Goal: Transaction & Acquisition: Purchase product/service

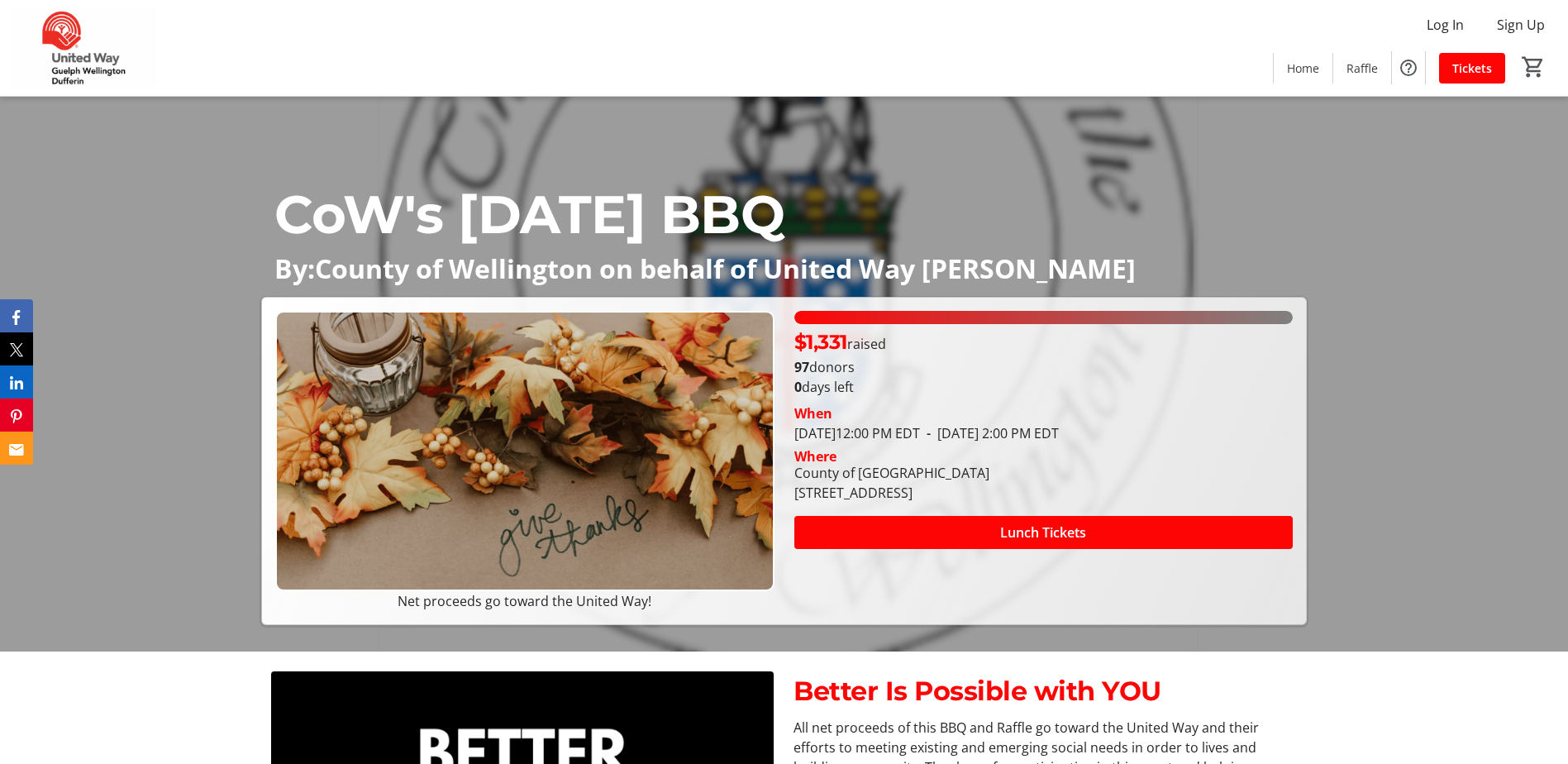
scroll to position [165, 0]
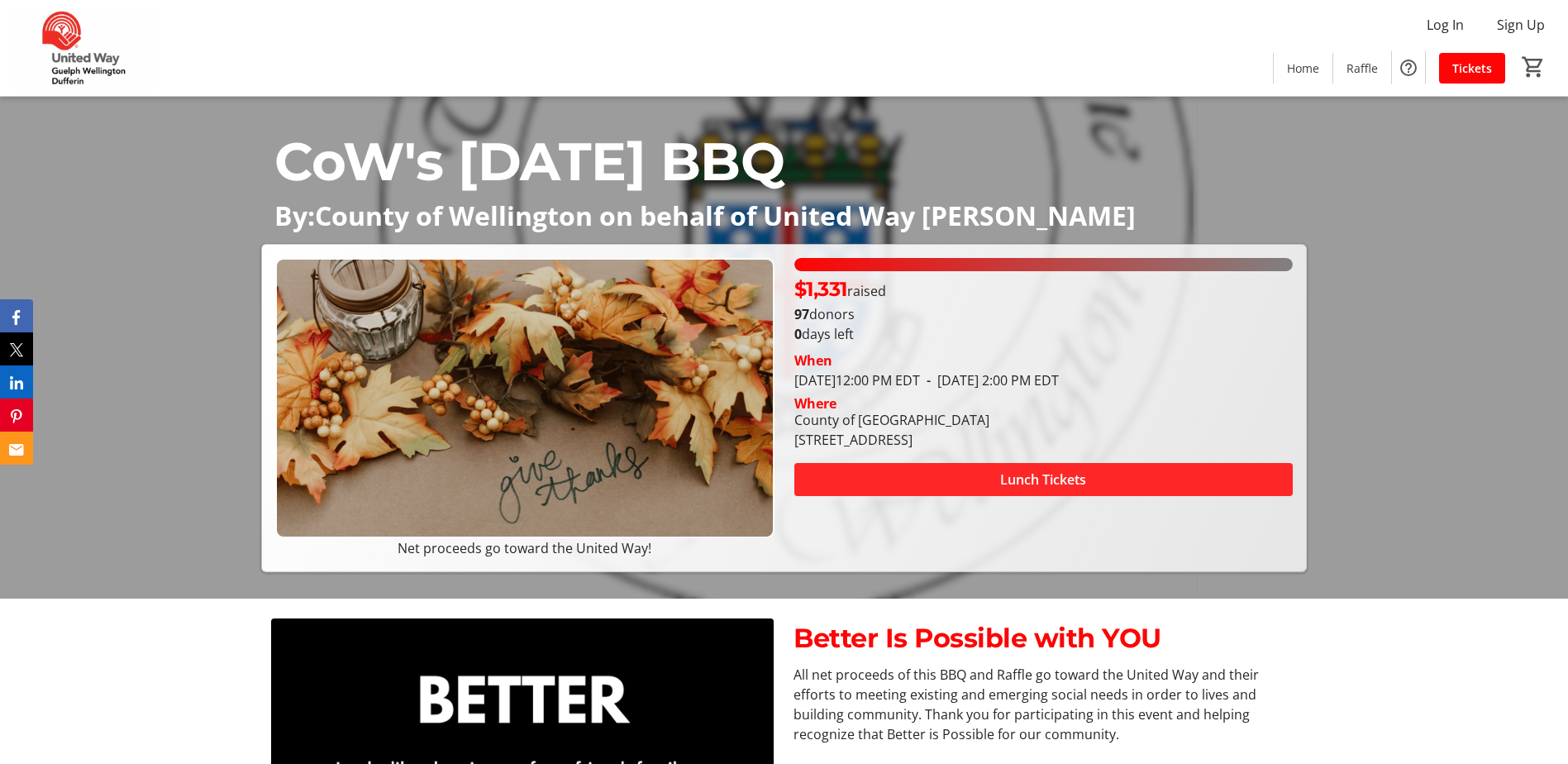
click at [1030, 489] on span at bounding box center [1043, 479] width 499 height 40
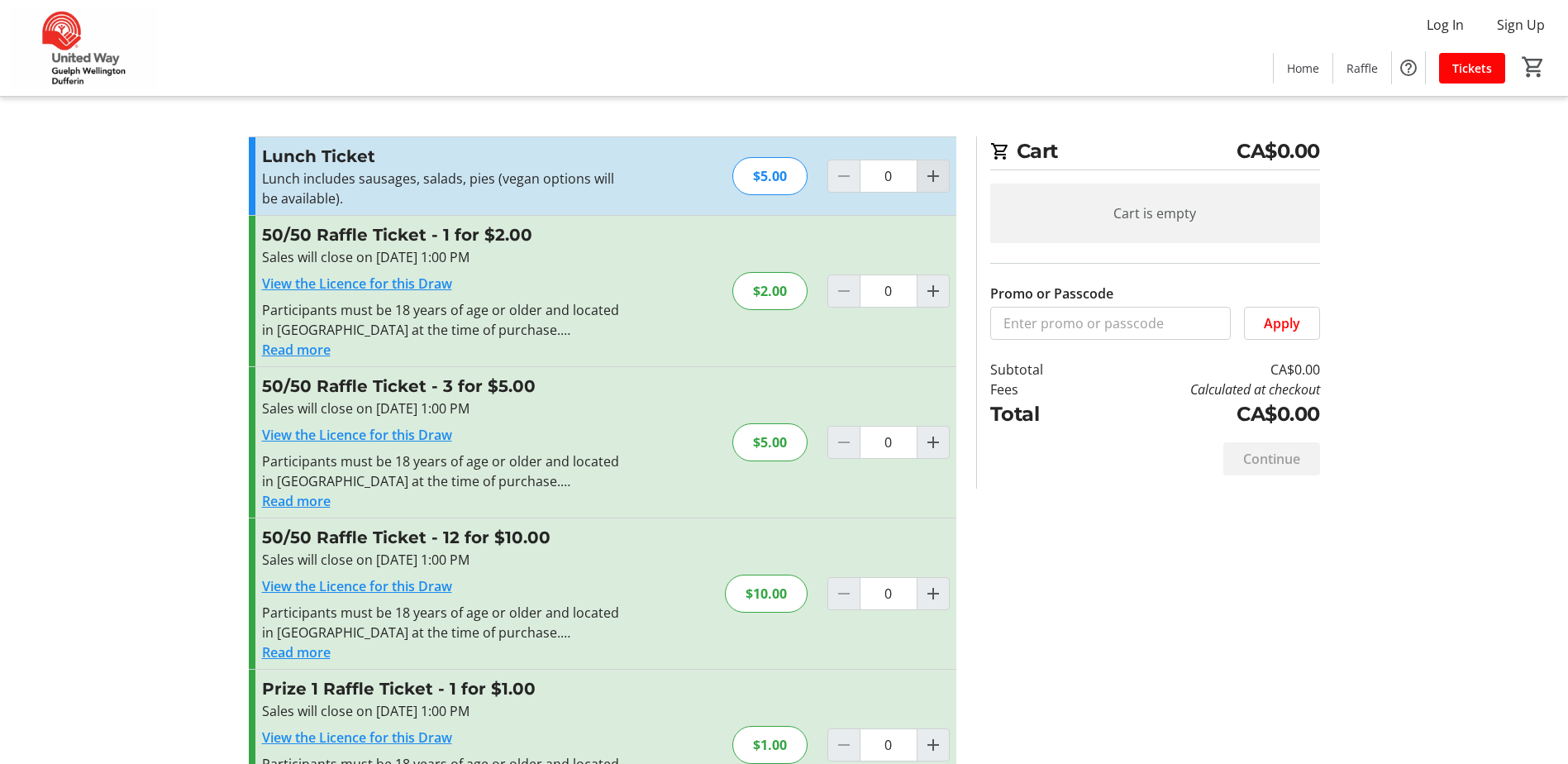
click at [931, 173] on mat-icon "Increment by one" at bounding box center [933, 176] width 20 height 20
type input "1"
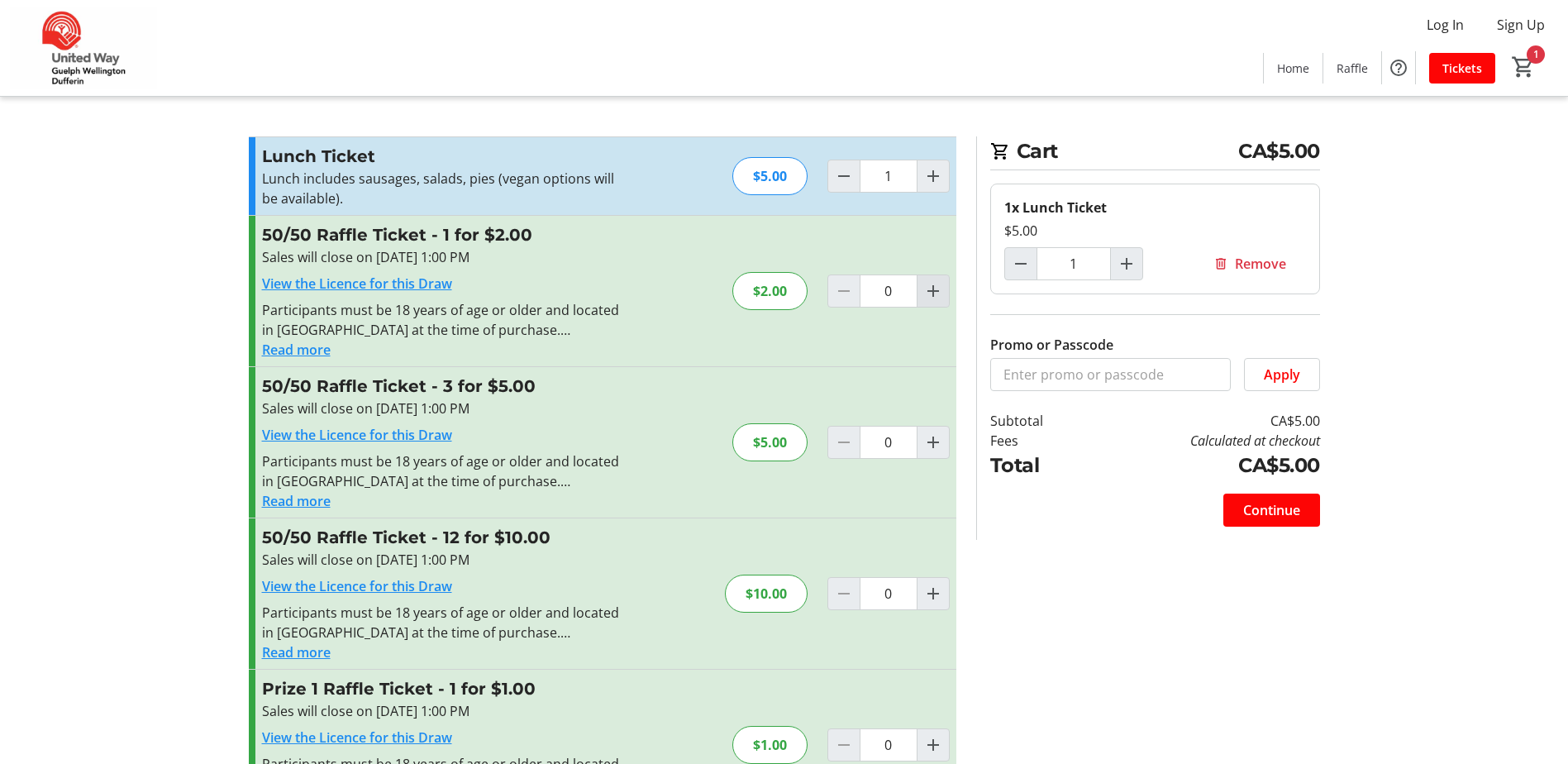
drag, startPoint x: 931, startPoint y: 288, endPoint x: 938, endPoint y: 295, distance: 9.9
click at [931, 288] on mat-icon "Increment by one" at bounding box center [933, 291] width 20 height 20
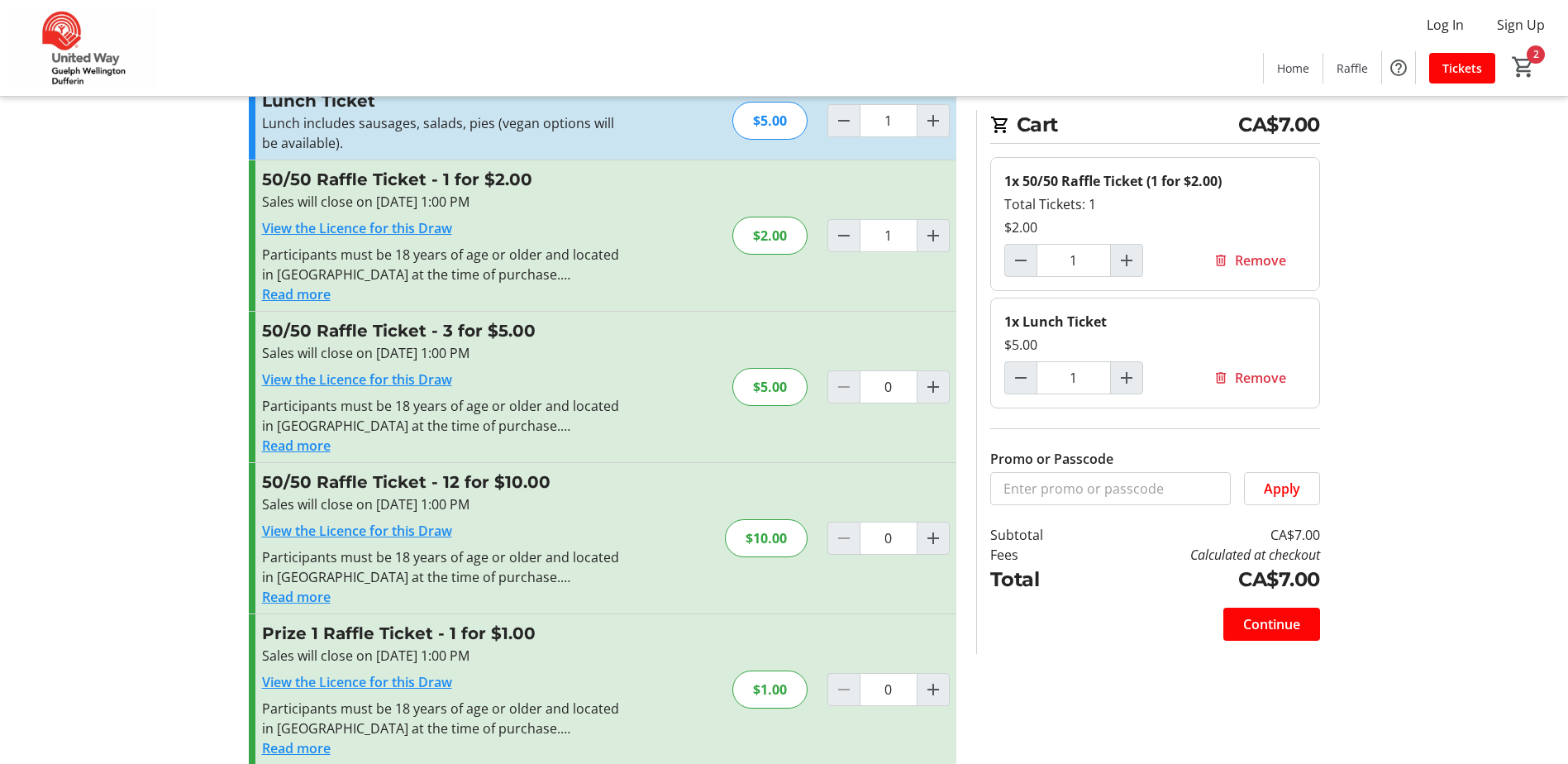
scroll to position [48, 0]
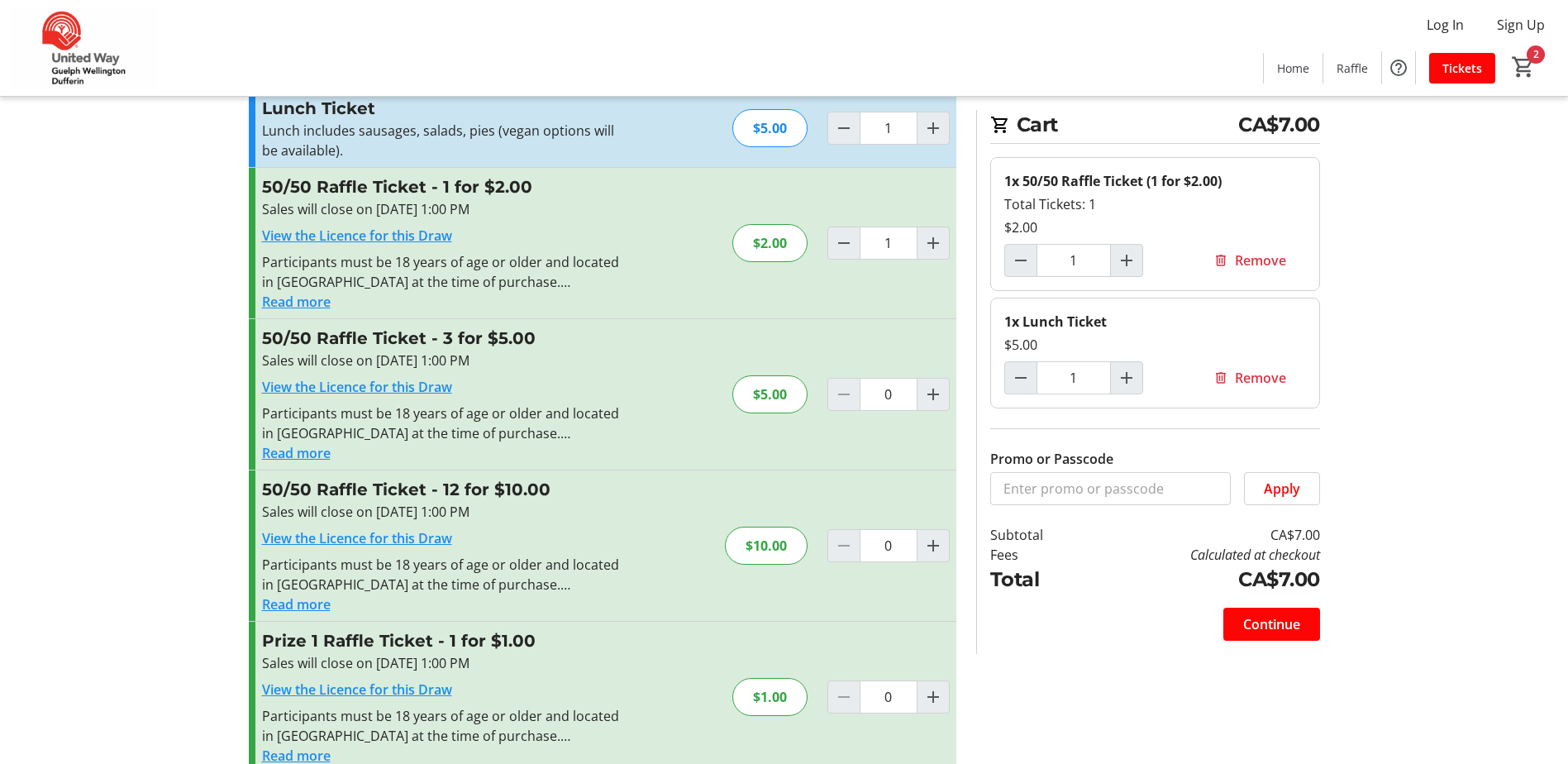
click at [819, 256] on div "50/50 Raffle Ticket - 1 for $2.00 Sales will close on [DATE] 1:00 PM View the L…" at bounding box center [602, 243] width 707 height 151
click at [835, 252] on mat-icon "Decrement by one" at bounding box center [844, 243] width 20 height 20
type input "0"
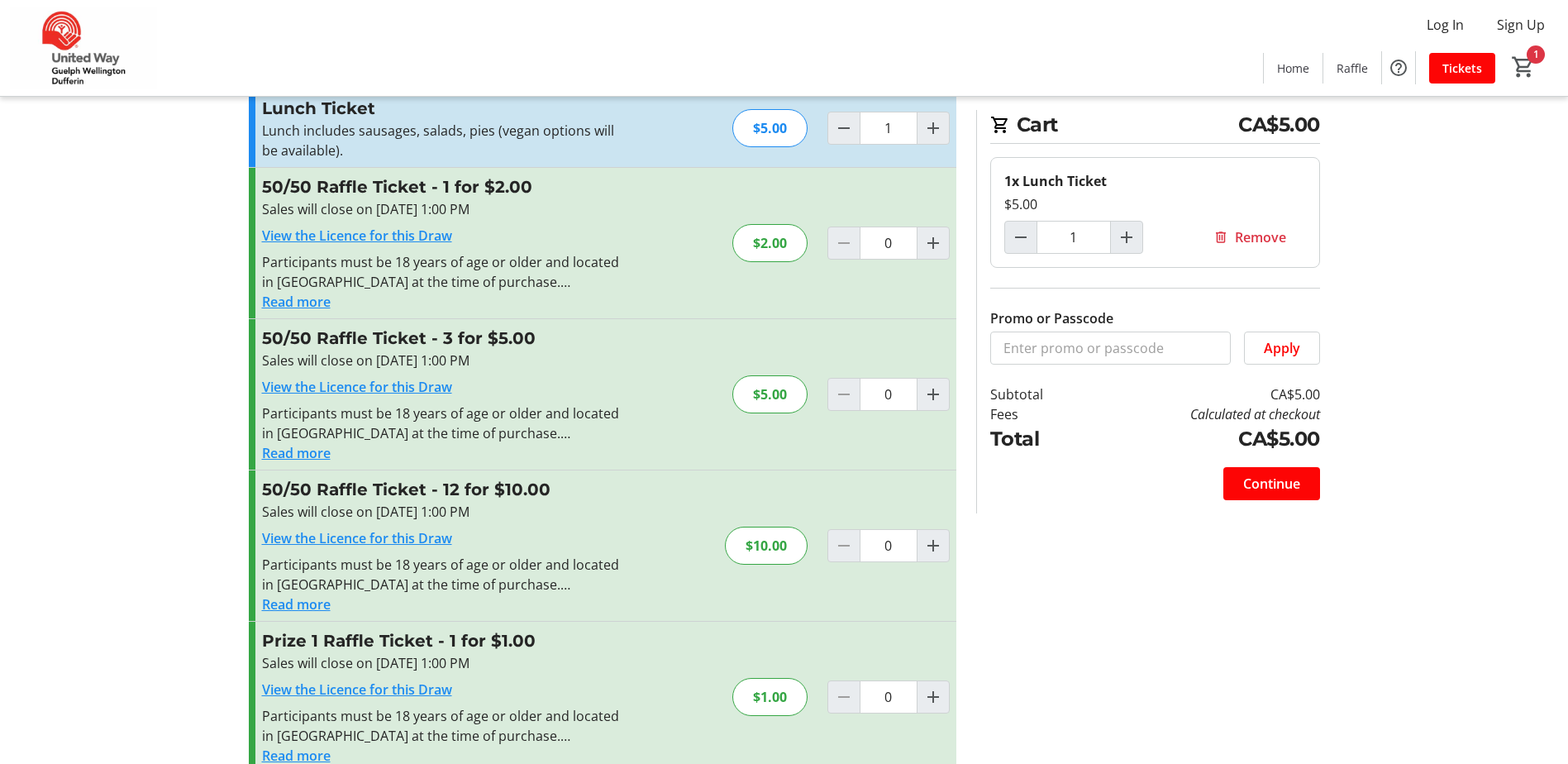
click at [933, 561] on div at bounding box center [932, 545] width 33 height 33
click at [931, 554] on mat-icon "Increment by one" at bounding box center [933, 546] width 20 height 20
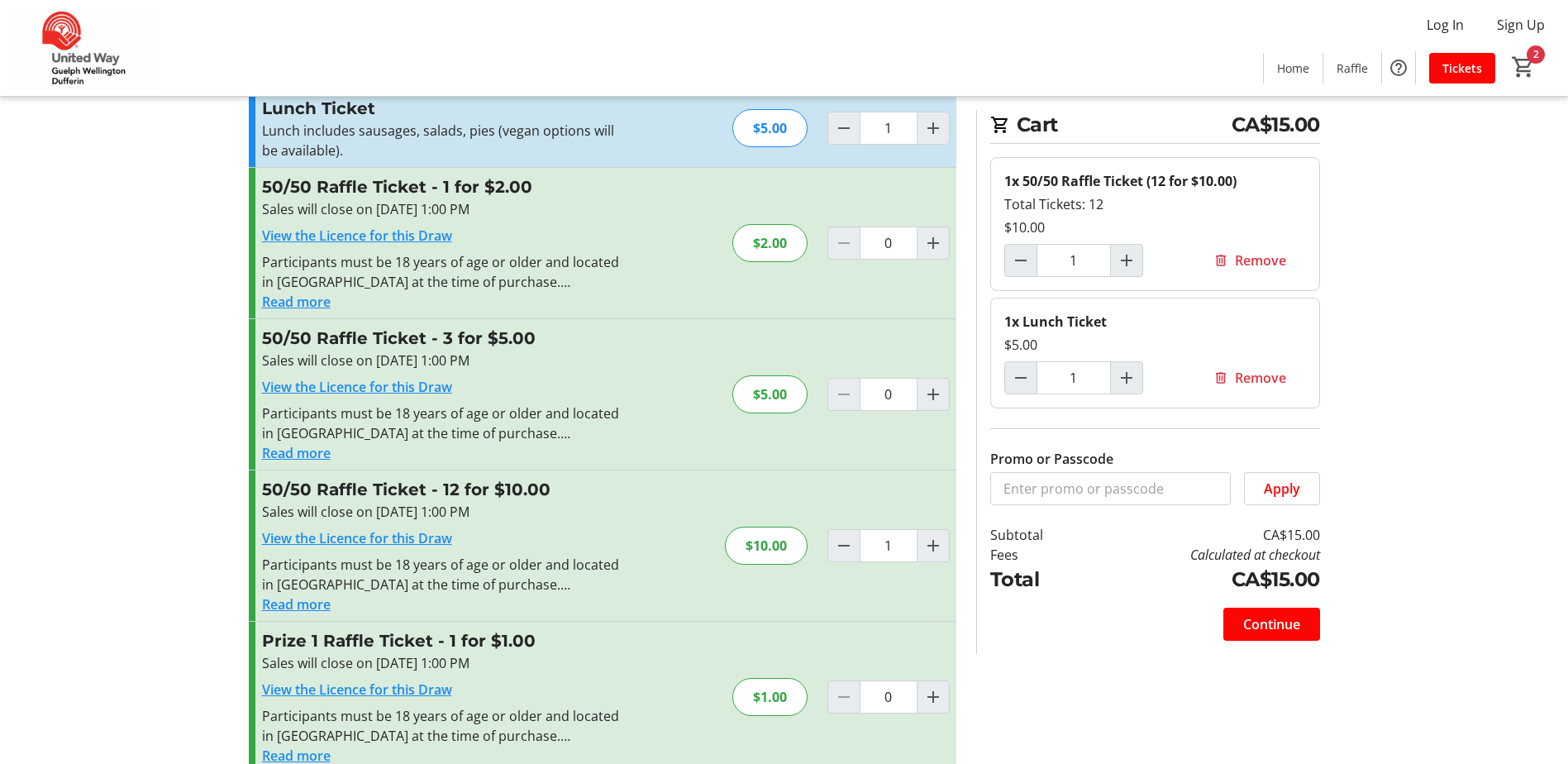
scroll to position [0, 0]
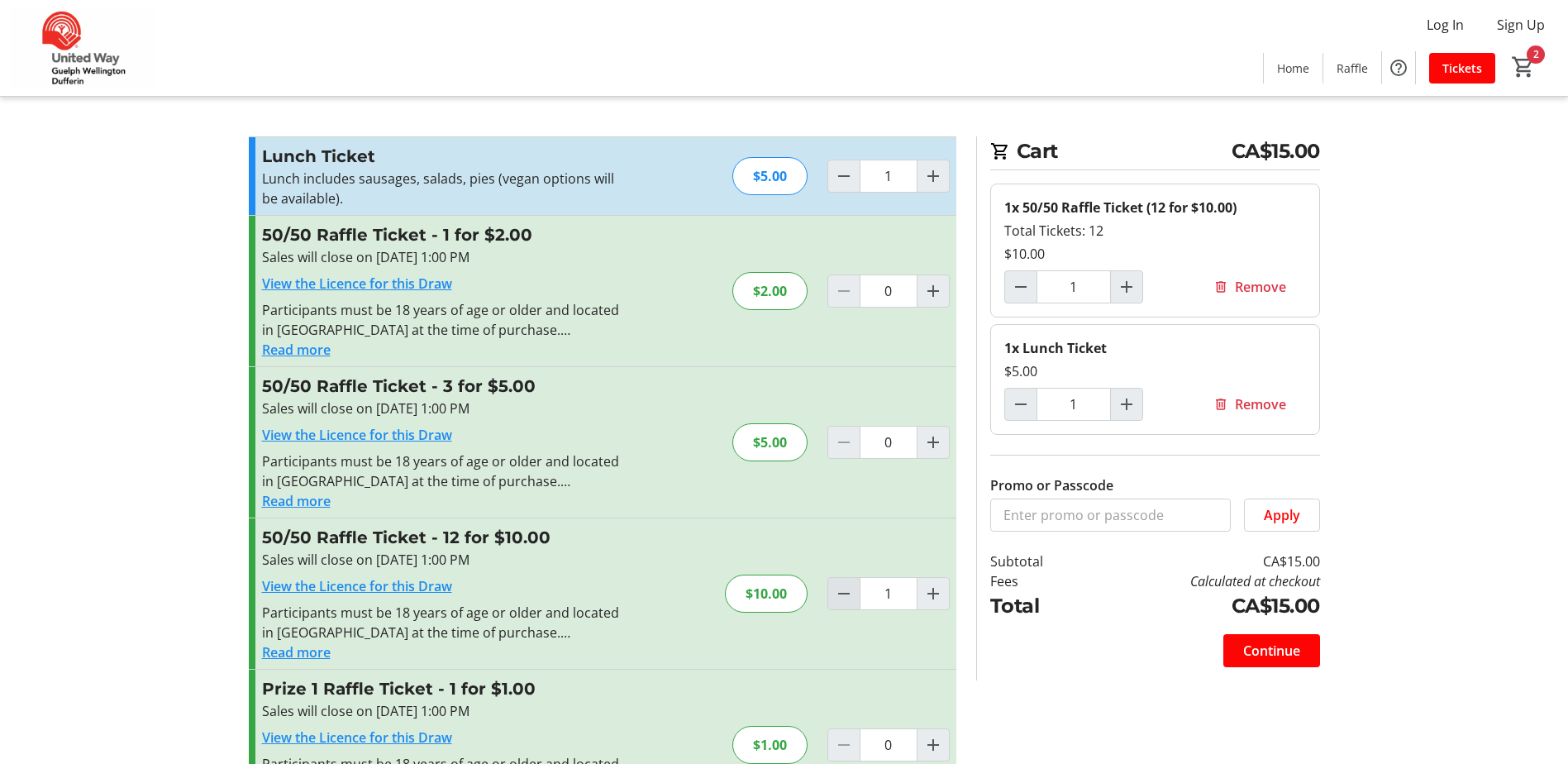
click at [835, 593] on mat-icon "Decrement by one" at bounding box center [844, 594] width 20 height 20
type input "0"
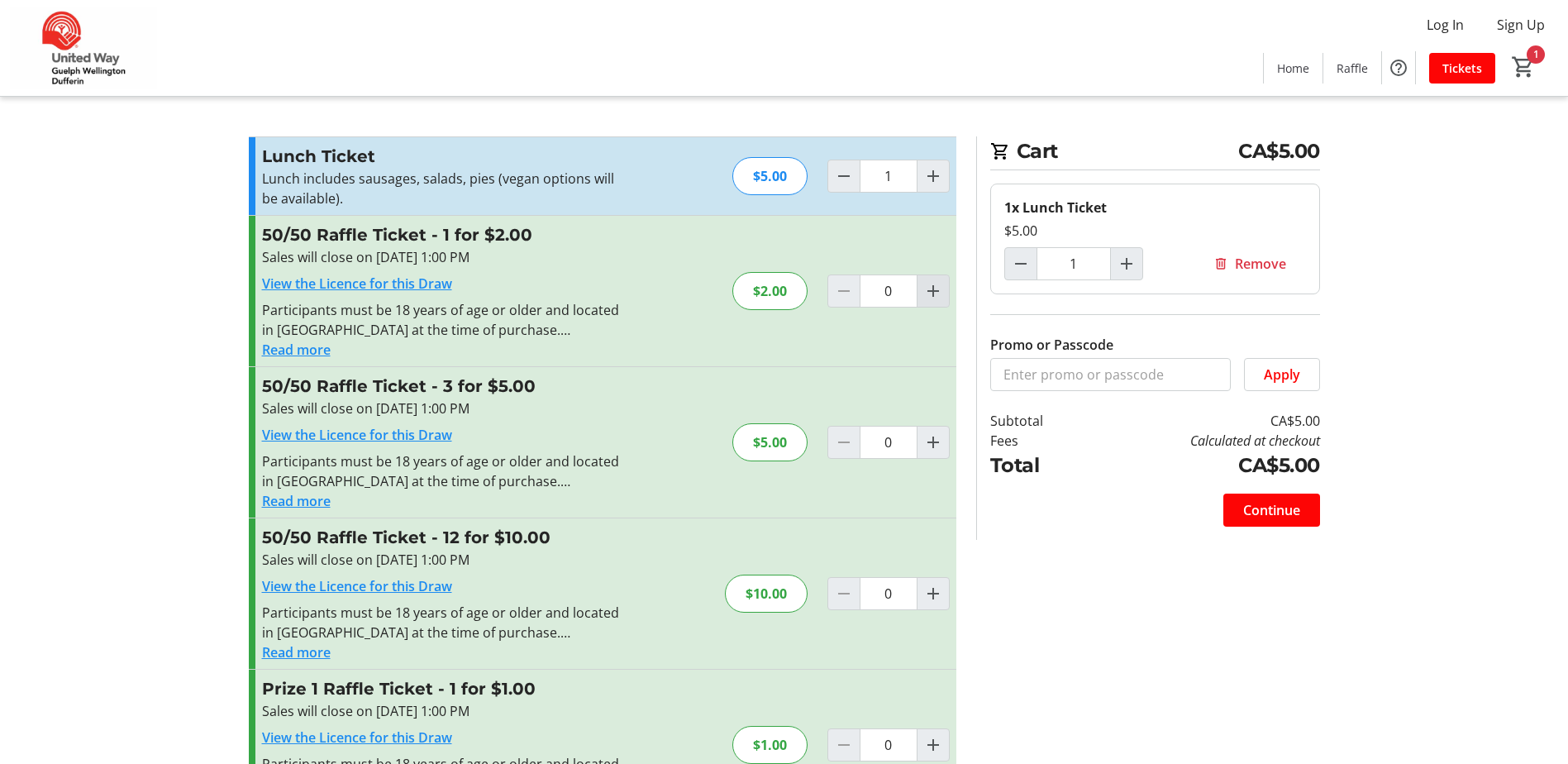
click at [929, 302] on span "Increment by one" at bounding box center [932, 291] width 31 height 31
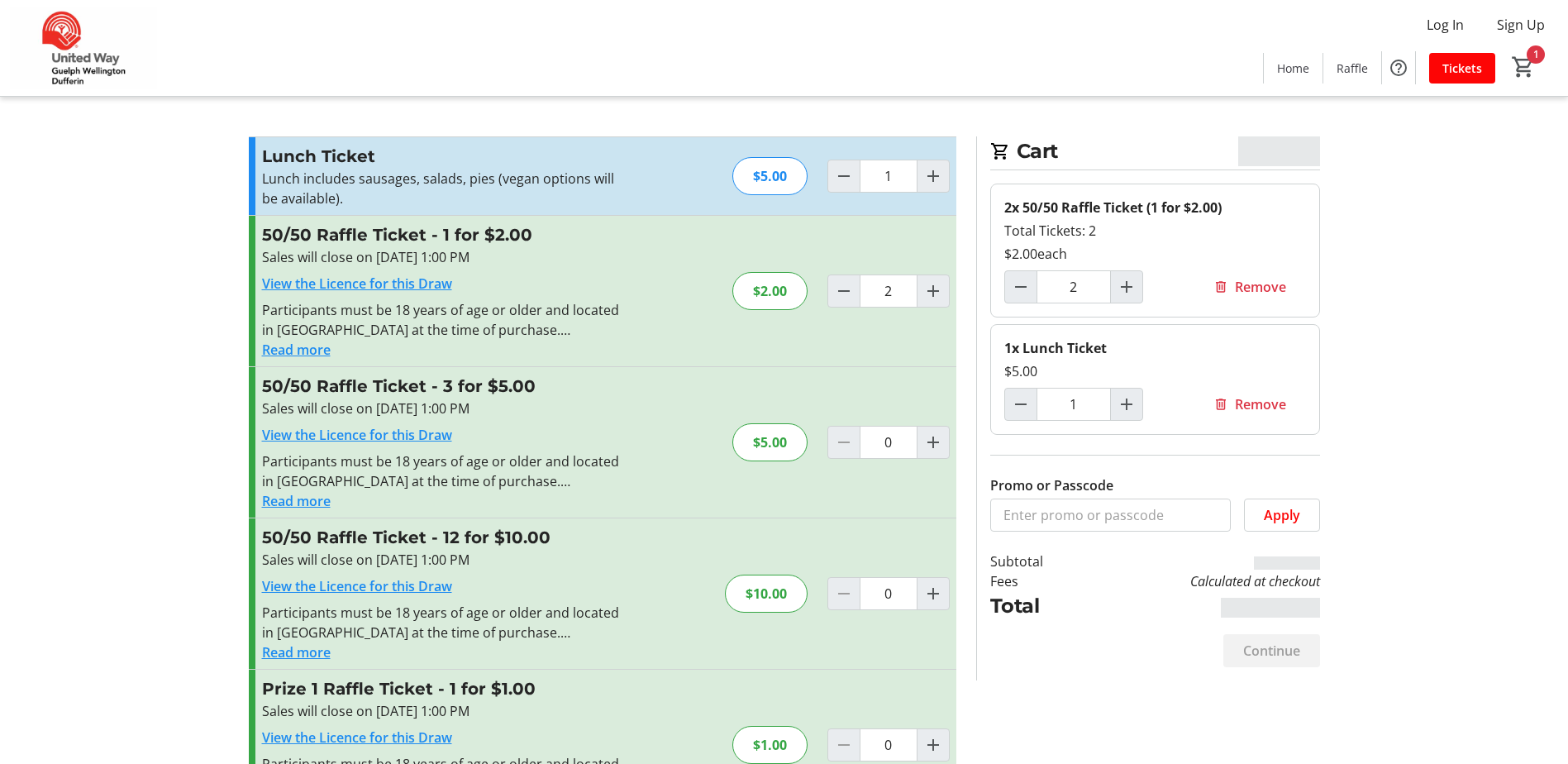
click at [827, 294] on div at bounding box center [843, 291] width 33 height 33
click at [828, 292] on span "Decrement by one" at bounding box center [843, 291] width 31 height 31
type input "1"
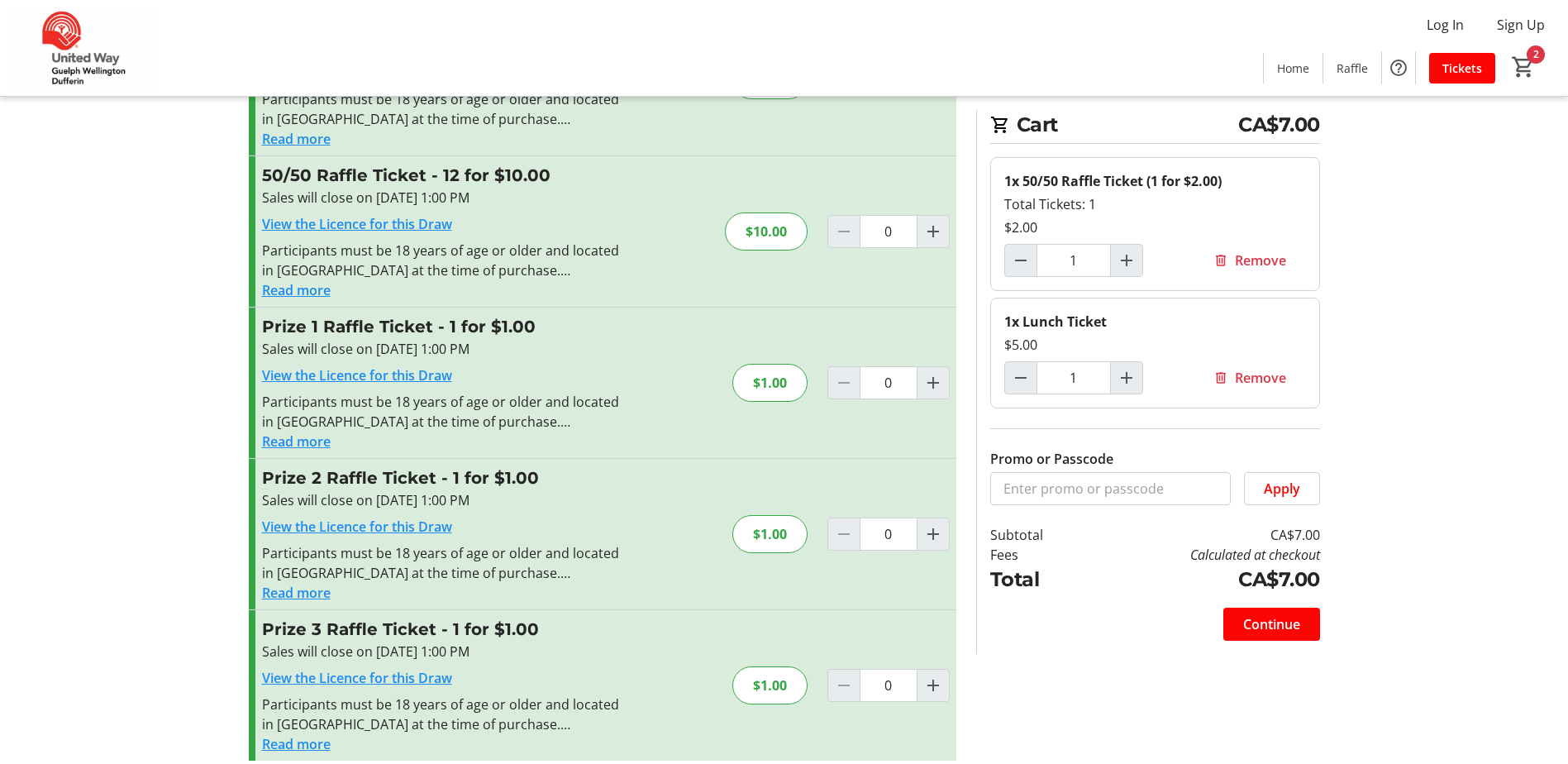
scroll to position [379, 0]
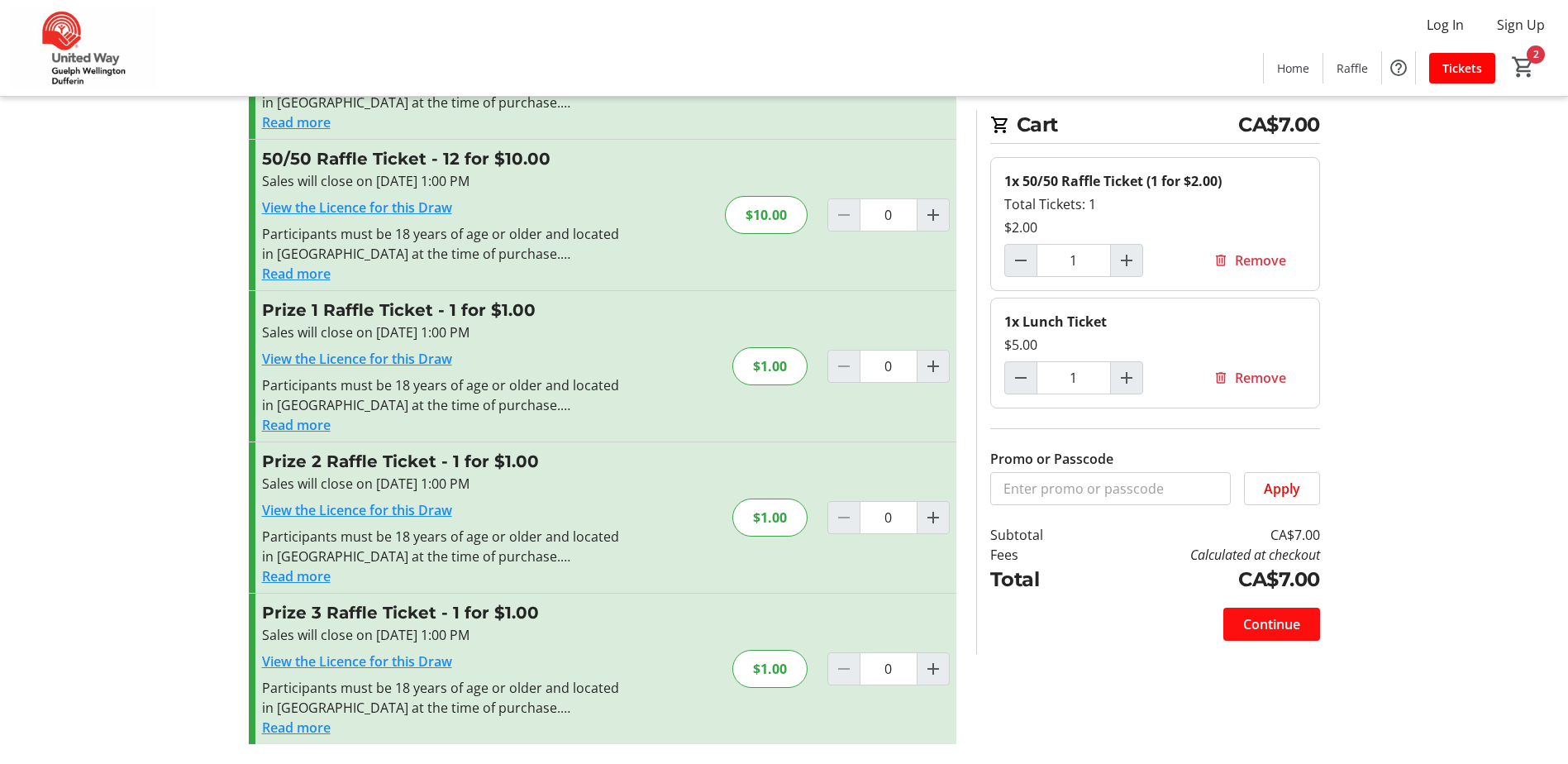
click at [1264, 617] on span "Continue" at bounding box center [1272, 624] width 57 height 20
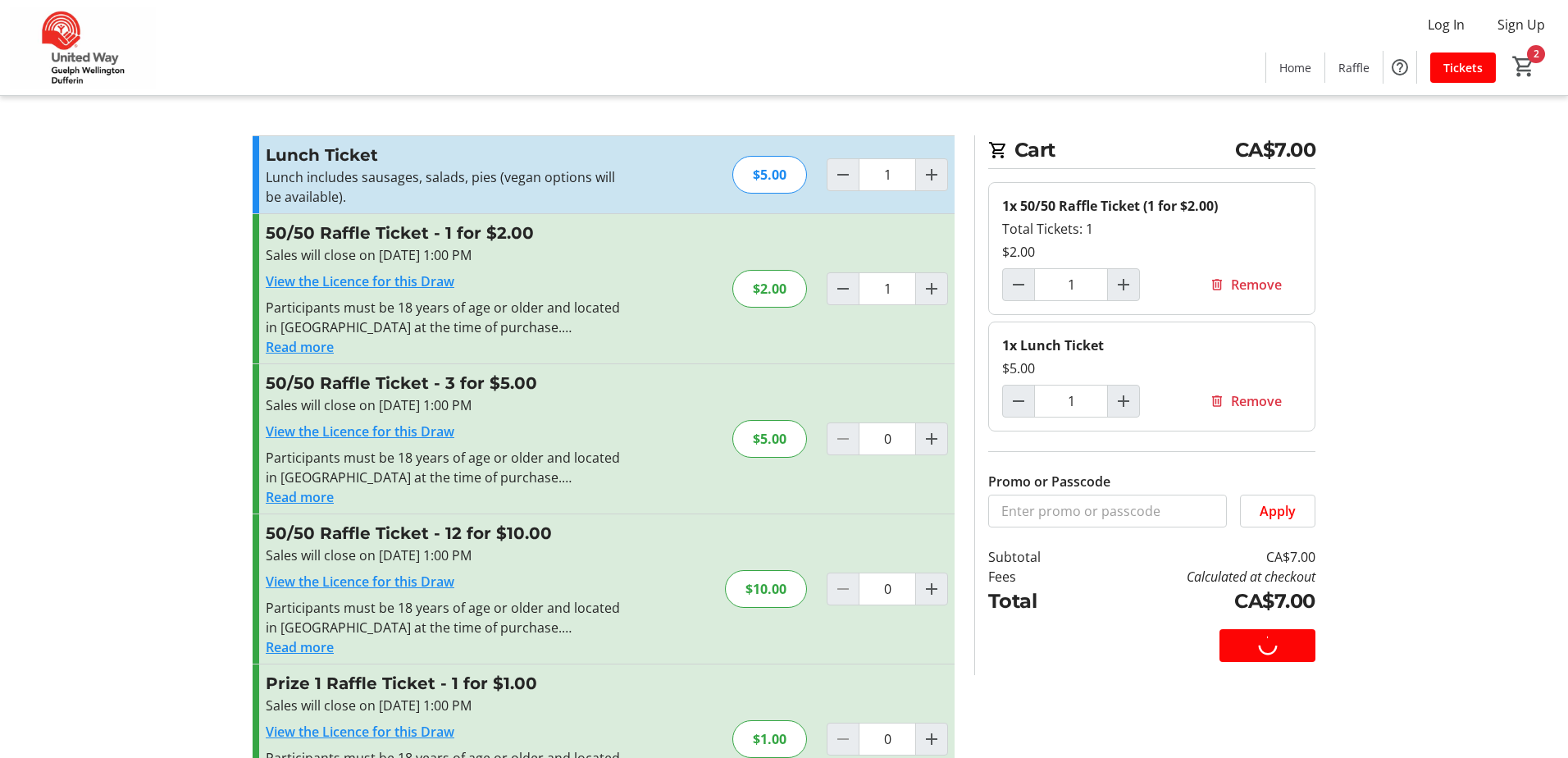
select select "CA"
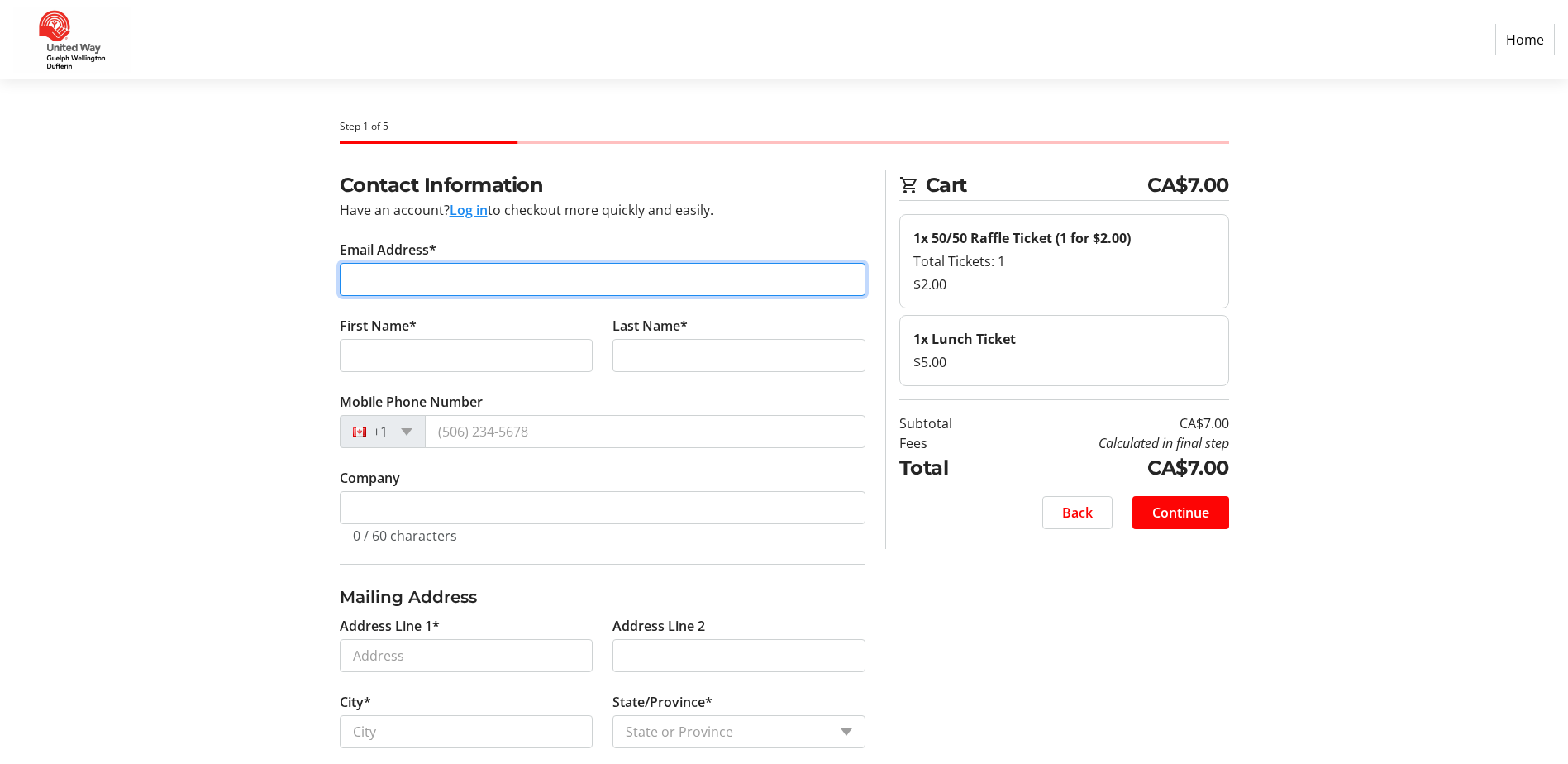
click at [450, 284] on input "Email Address*" at bounding box center [602, 279] width 525 height 33
type input "[PERSON_NAME][EMAIL_ADDRESS][PERSON_NAME][DOMAIN_NAME]"
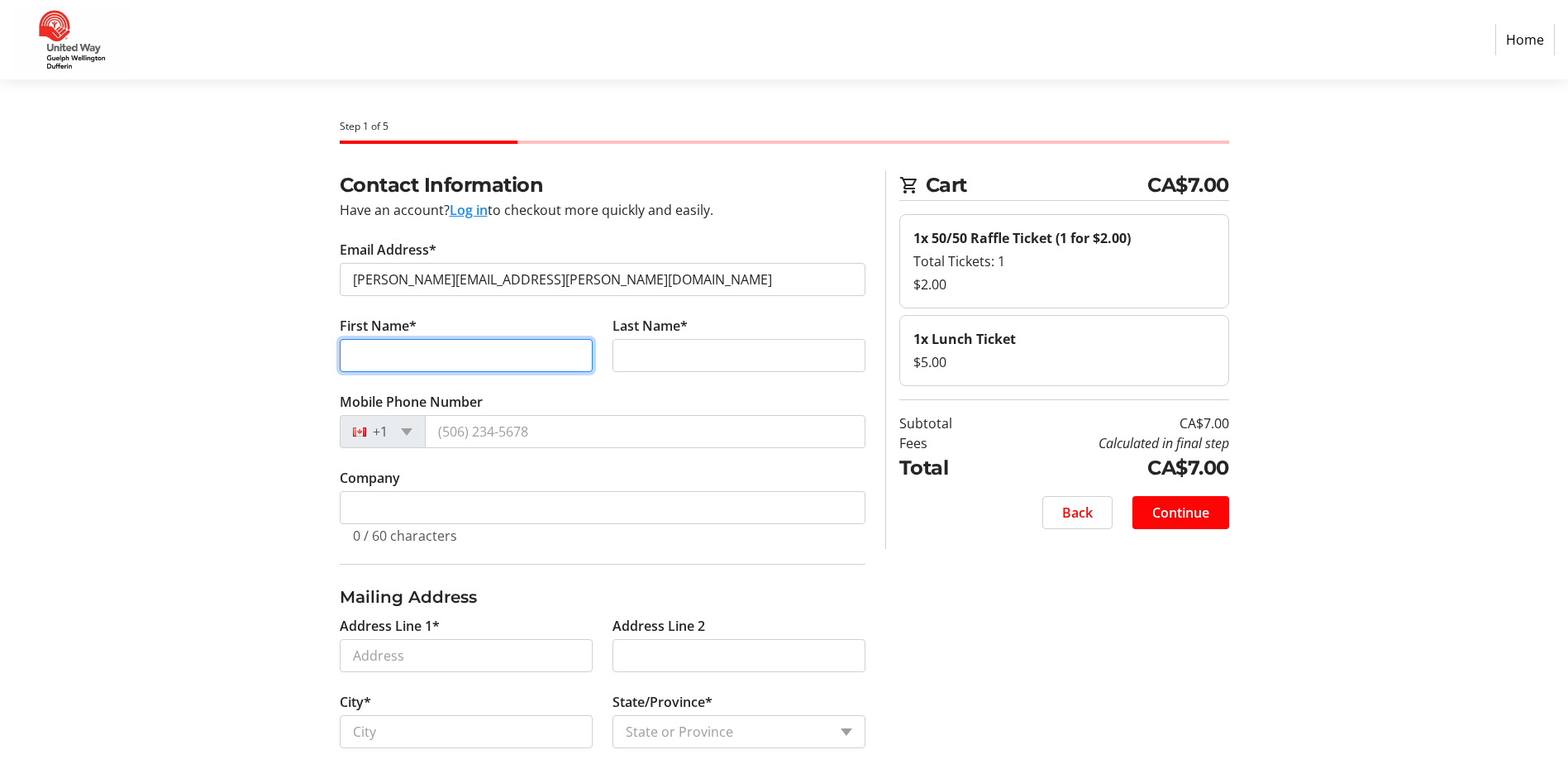
type input "[PERSON_NAME]"
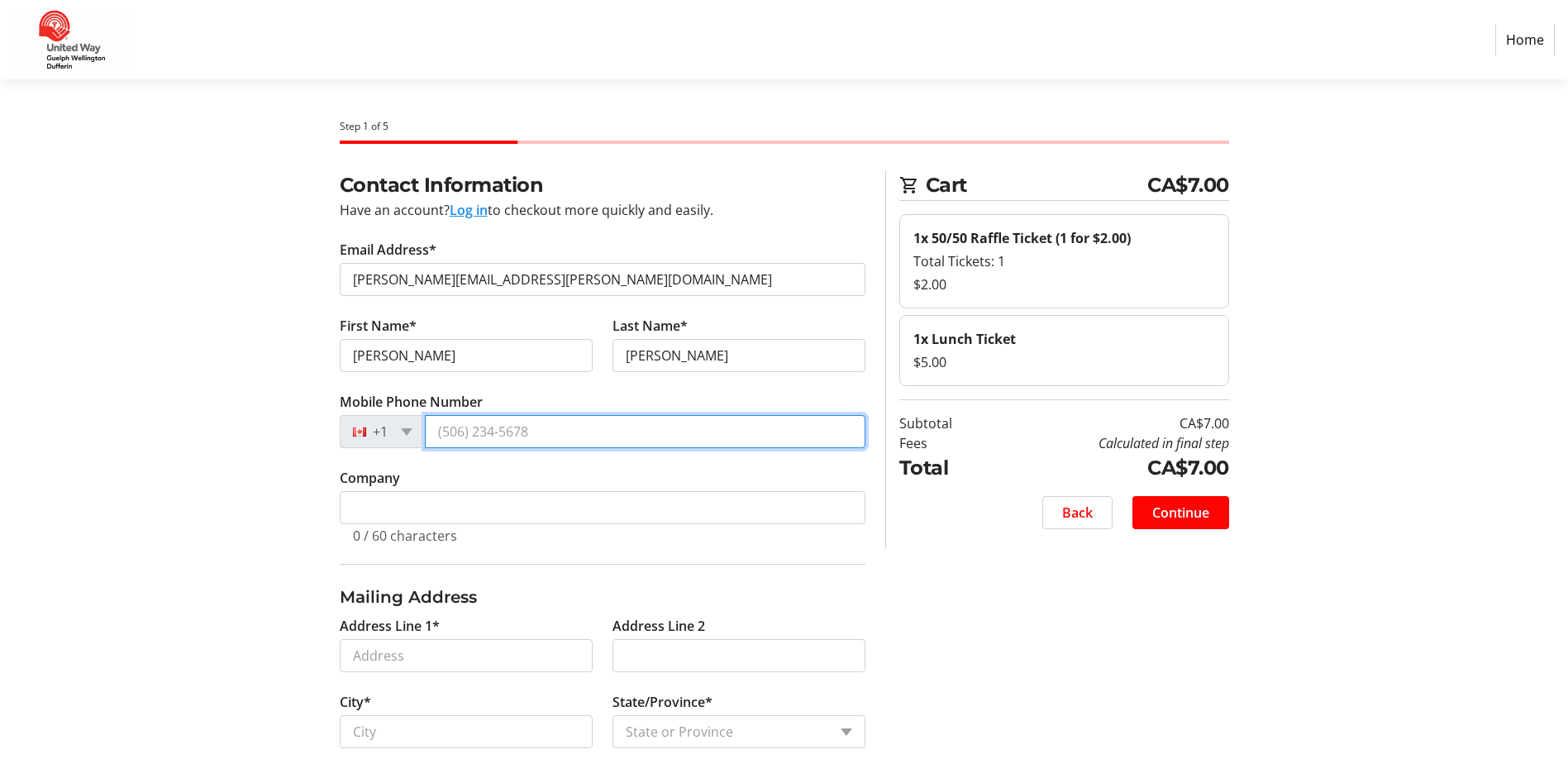
type input "[PHONE_NUMBER]"
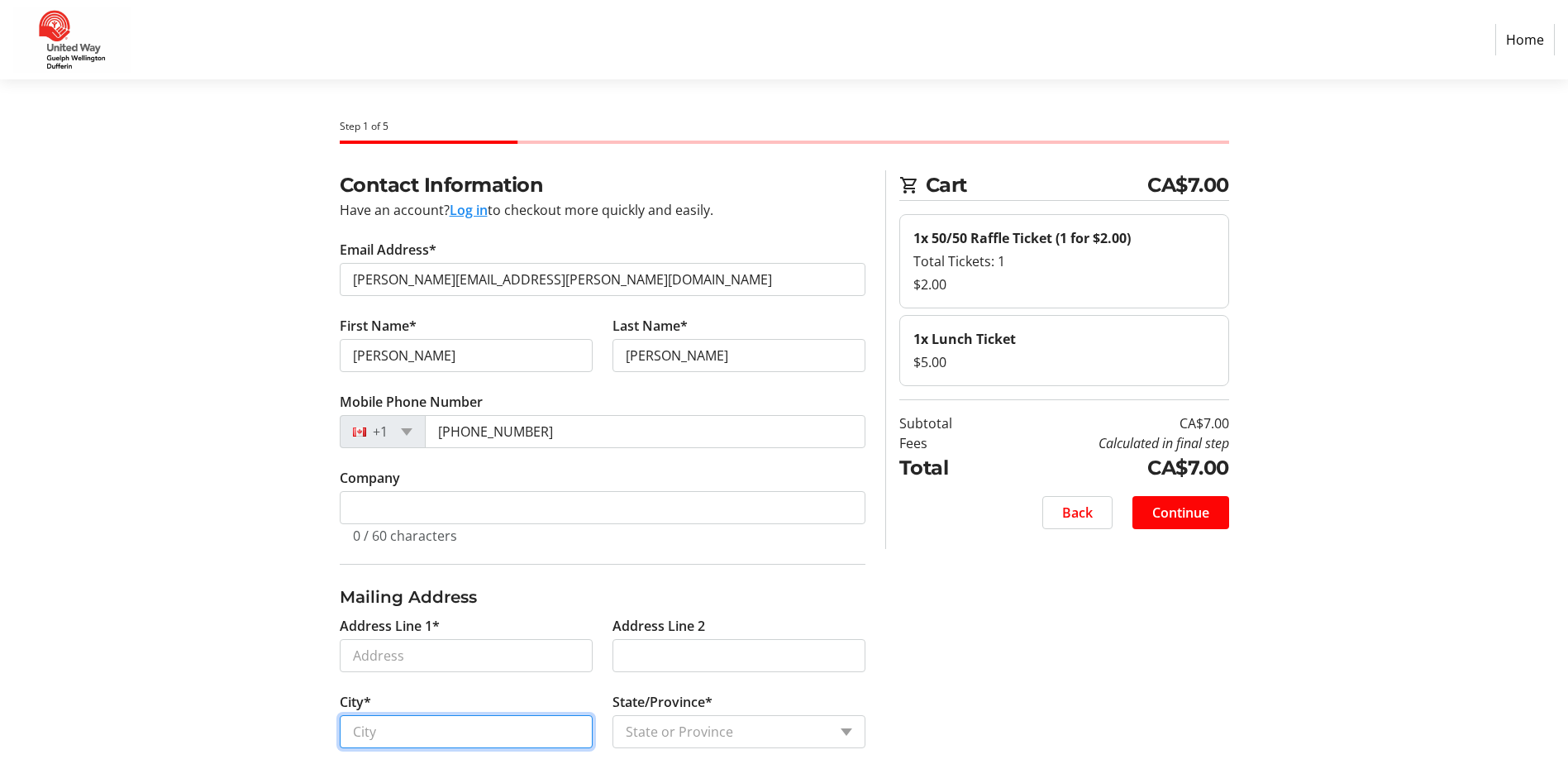
type input "9311303433vw"
type input "n3c1x2"
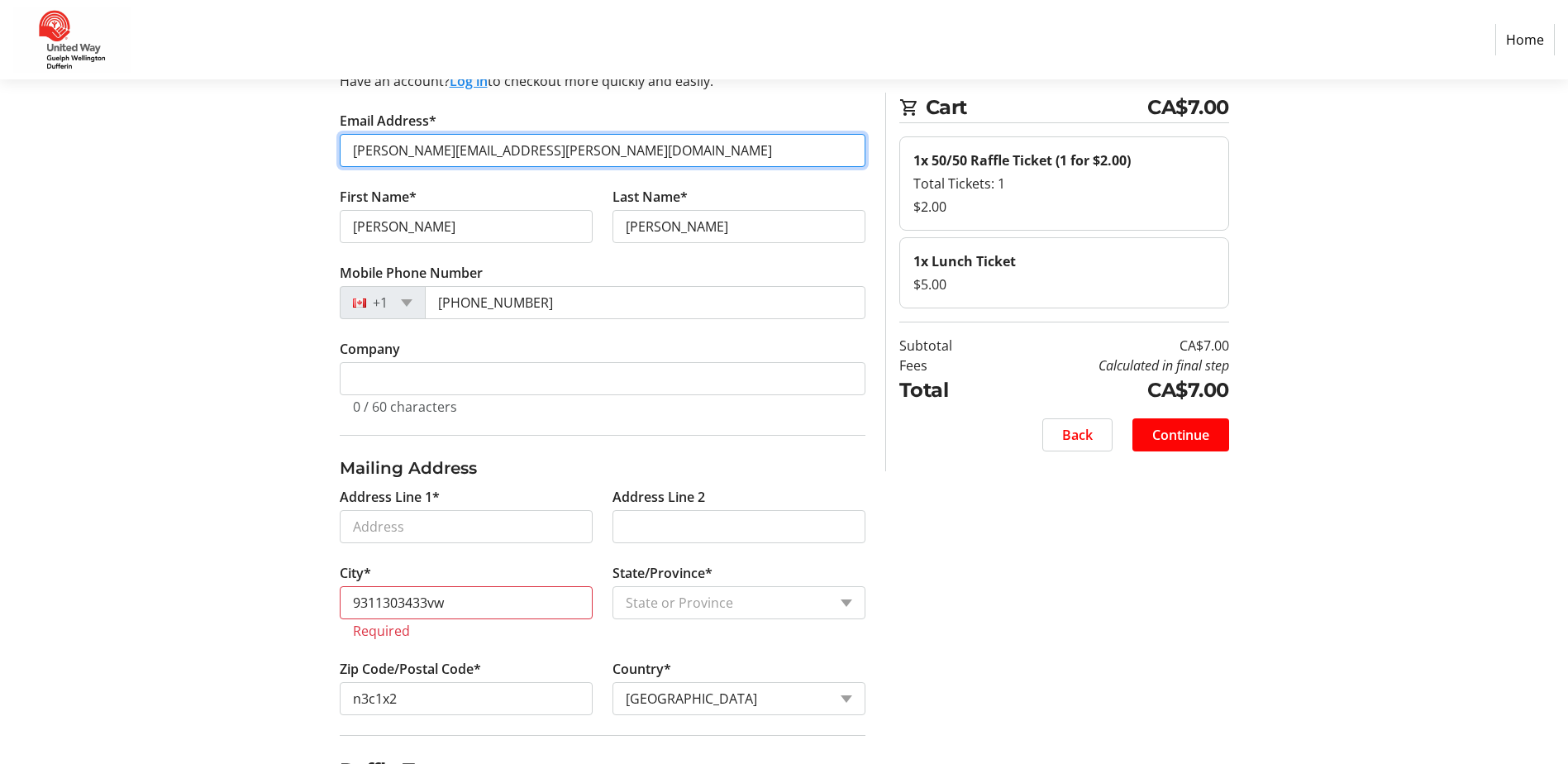
scroll to position [165, 0]
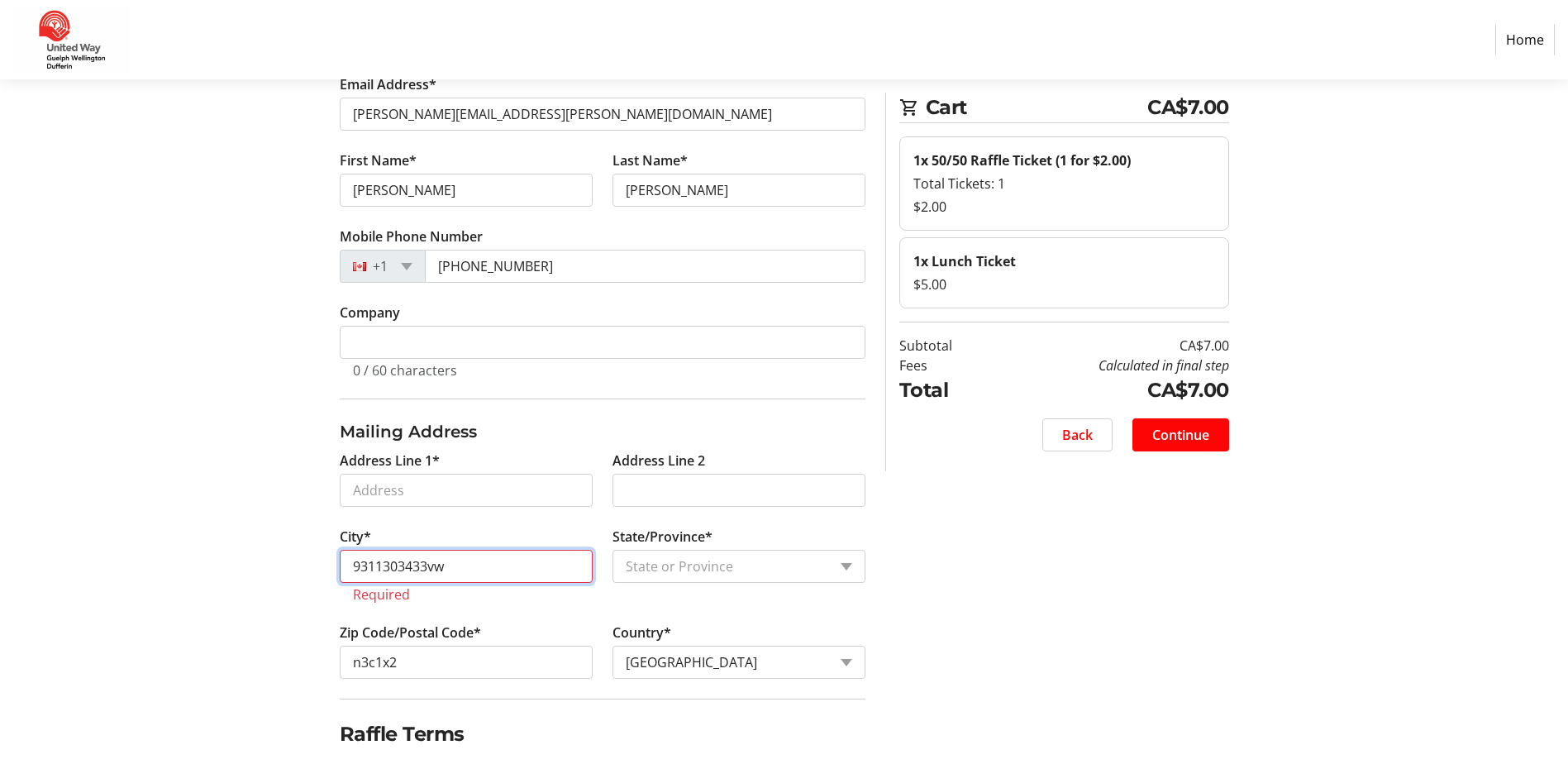
drag, startPoint x: 509, startPoint y: 558, endPoint x: 366, endPoint y: 563, distance: 143.1
click at [366, 563] on input "9311303433vw" at bounding box center [466, 566] width 253 height 33
type input "9"
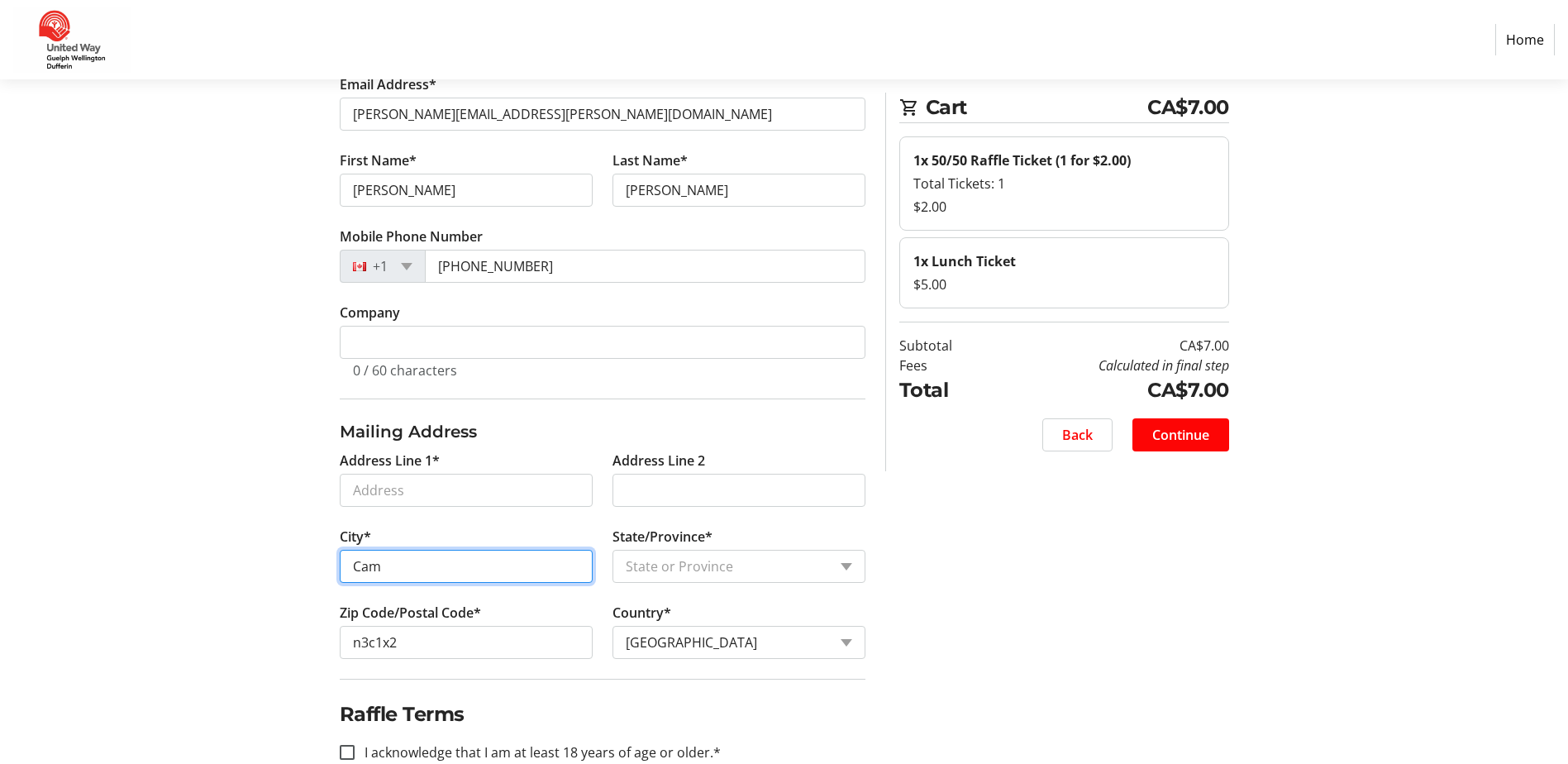
type input "[GEOGRAPHIC_DATA]"
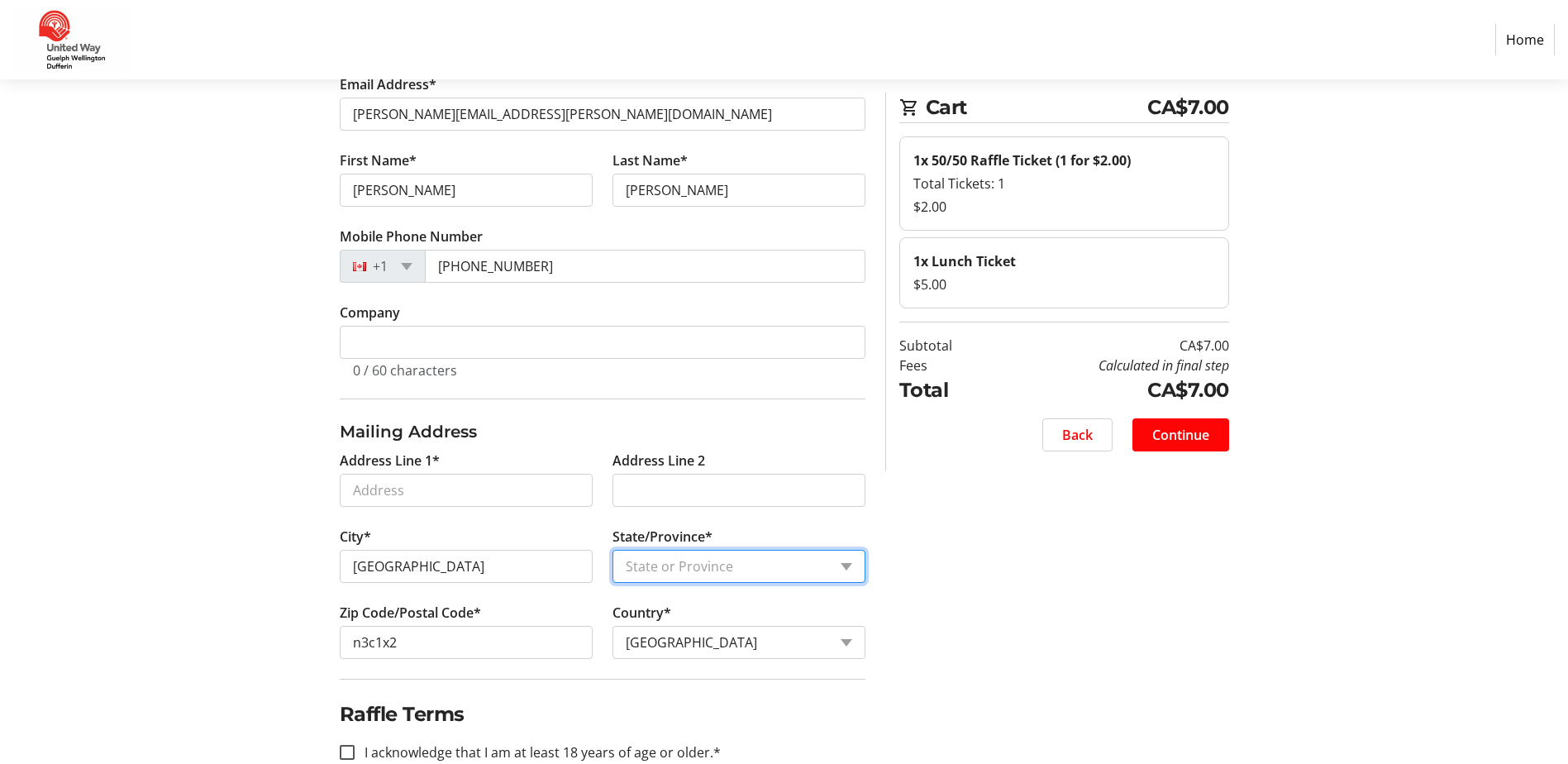
select select "ON"
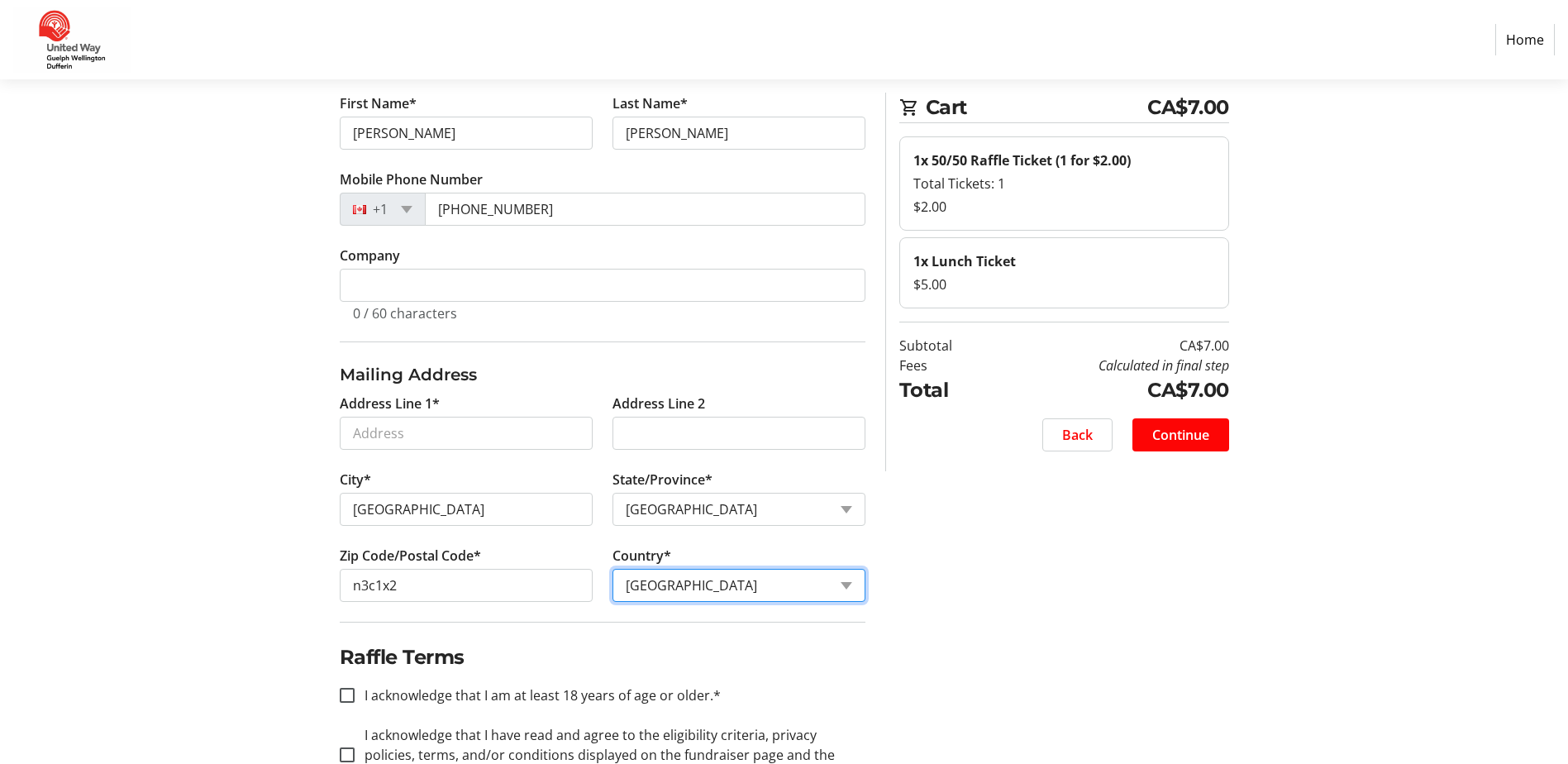
scroll to position [283, 0]
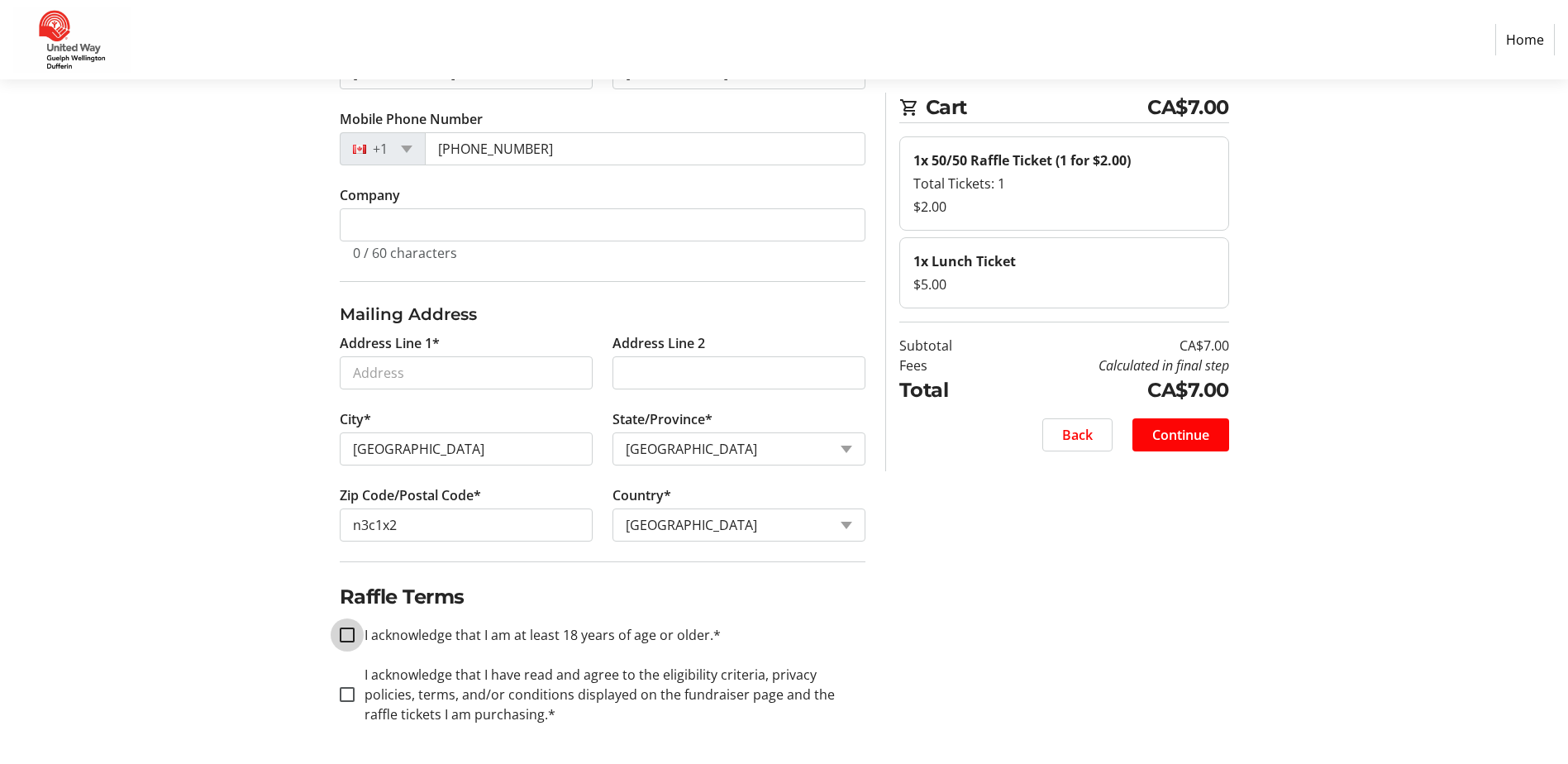
click at [350, 638] on input "I acknowledge that I am at least 18 years of age or older.*" at bounding box center [347, 635] width 15 height 15
checkbox input "true"
click at [347, 693] on input "I acknowledge that I have read and agree to the eligibility criteria, privacy p…" at bounding box center [347, 695] width 15 height 15
checkbox input "true"
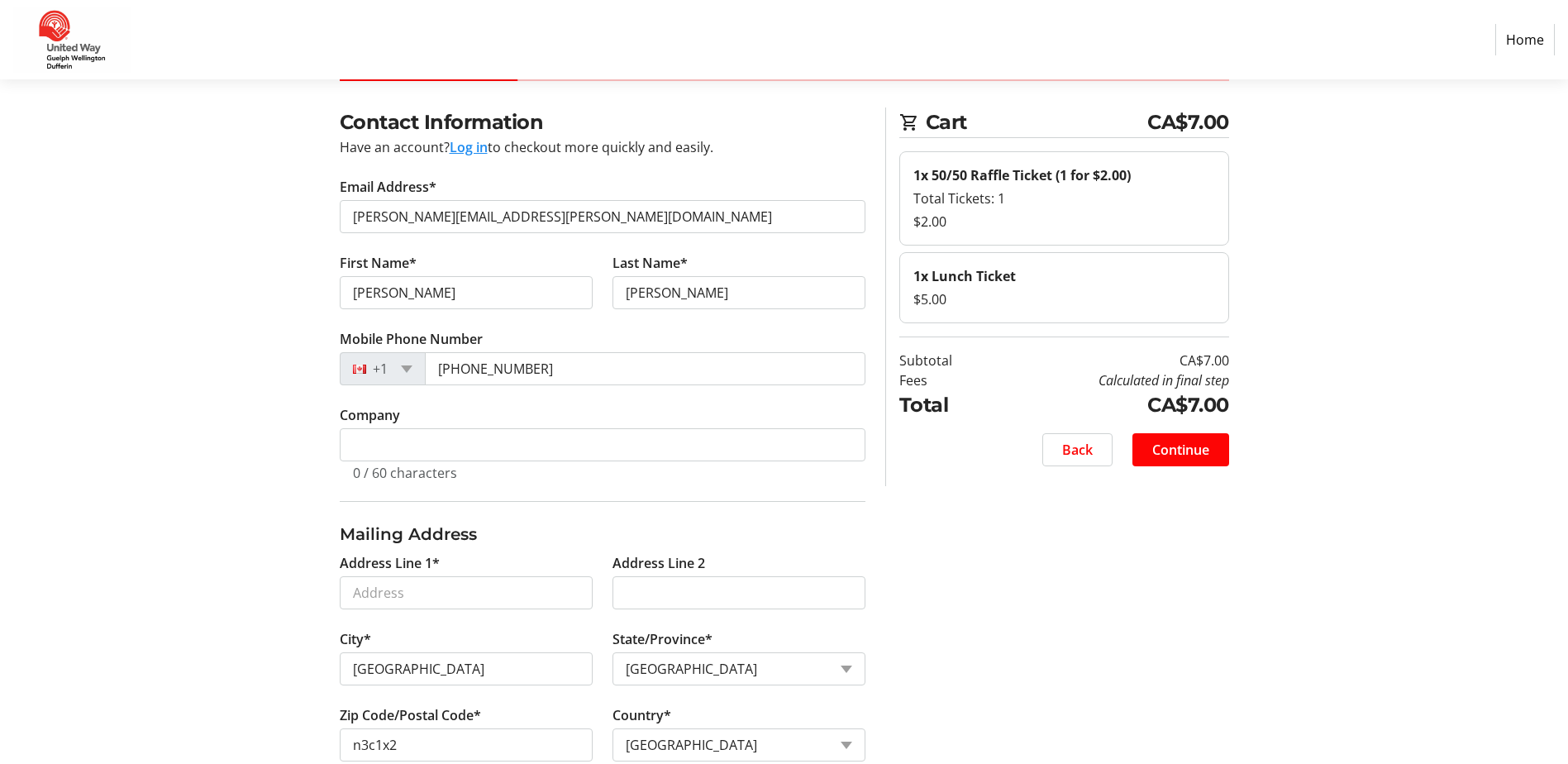
scroll to position [35, 0]
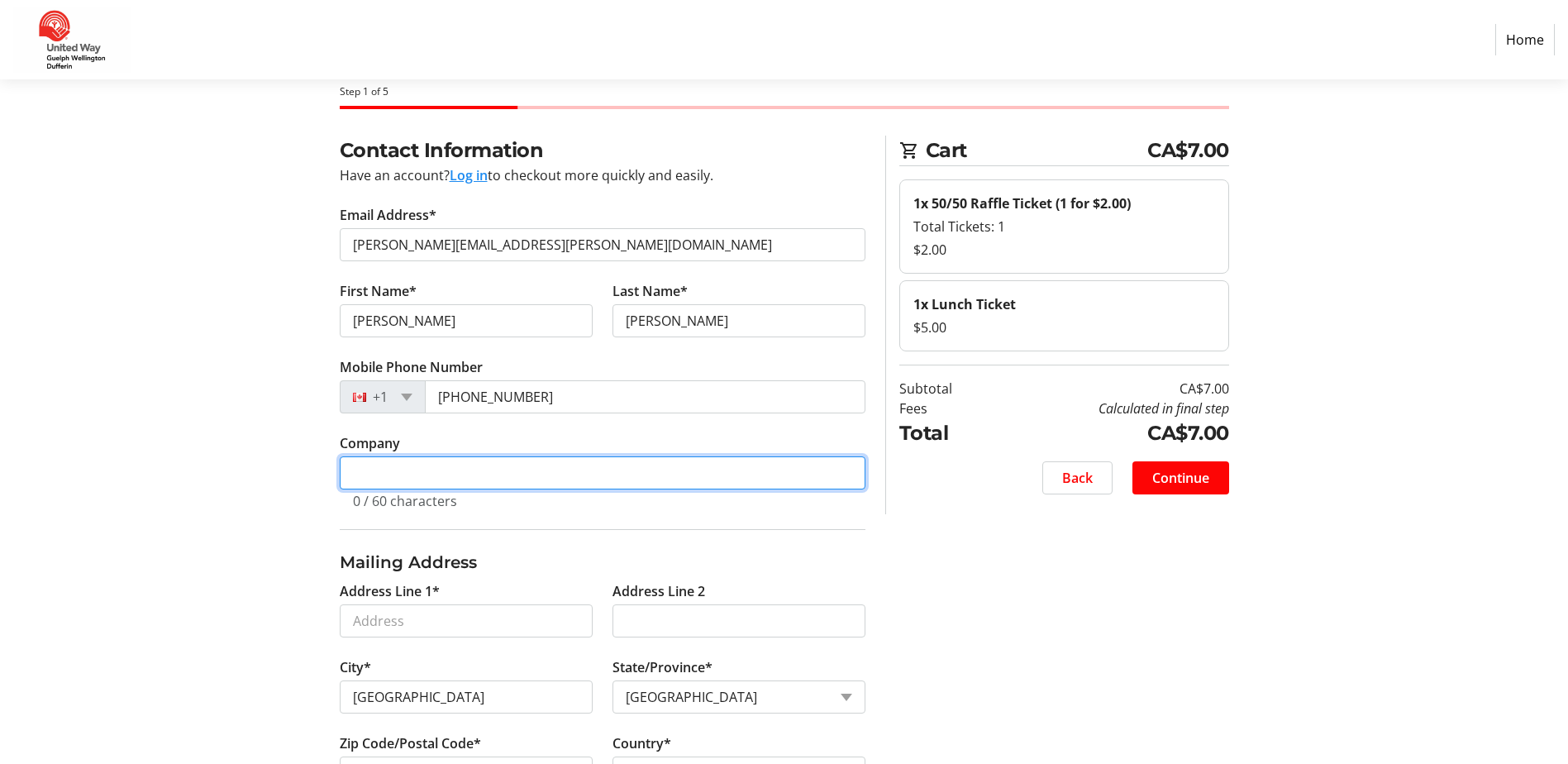
click at [419, 474] on input "Company" at bounding box center [602, 473] width 525 height 33
type input "[GEOGRAPHIC_DATA]"
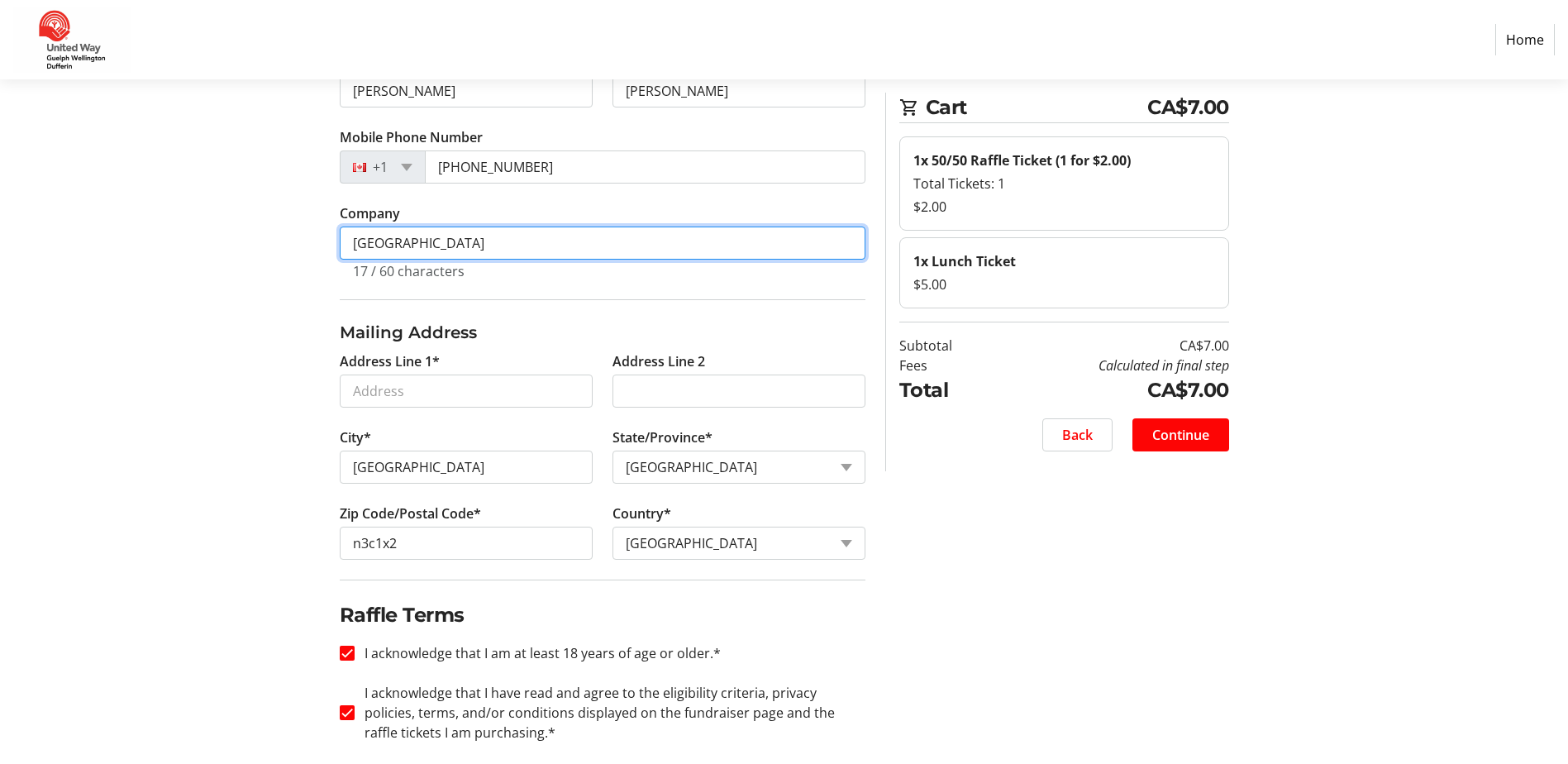
scroll to position [283, 0]
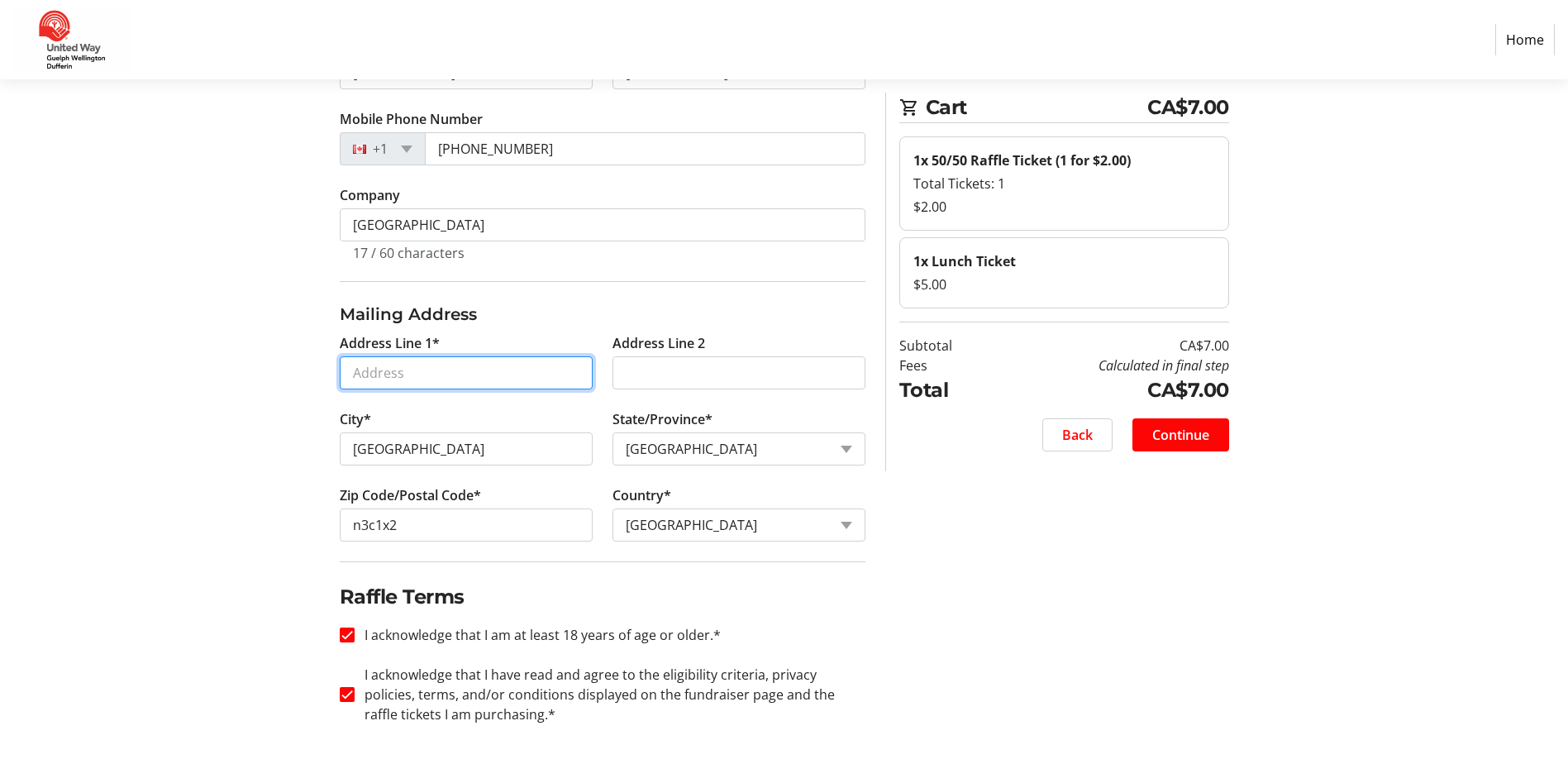
click at [382, 365] on input "Address Line 1*" at bounding box center [466, 372] width 253 height 33
type input "[STREET_ADDRESS]"
click at [1202, 435] on span "Continue" at bounding box center [1181, 435] width 57 height 20
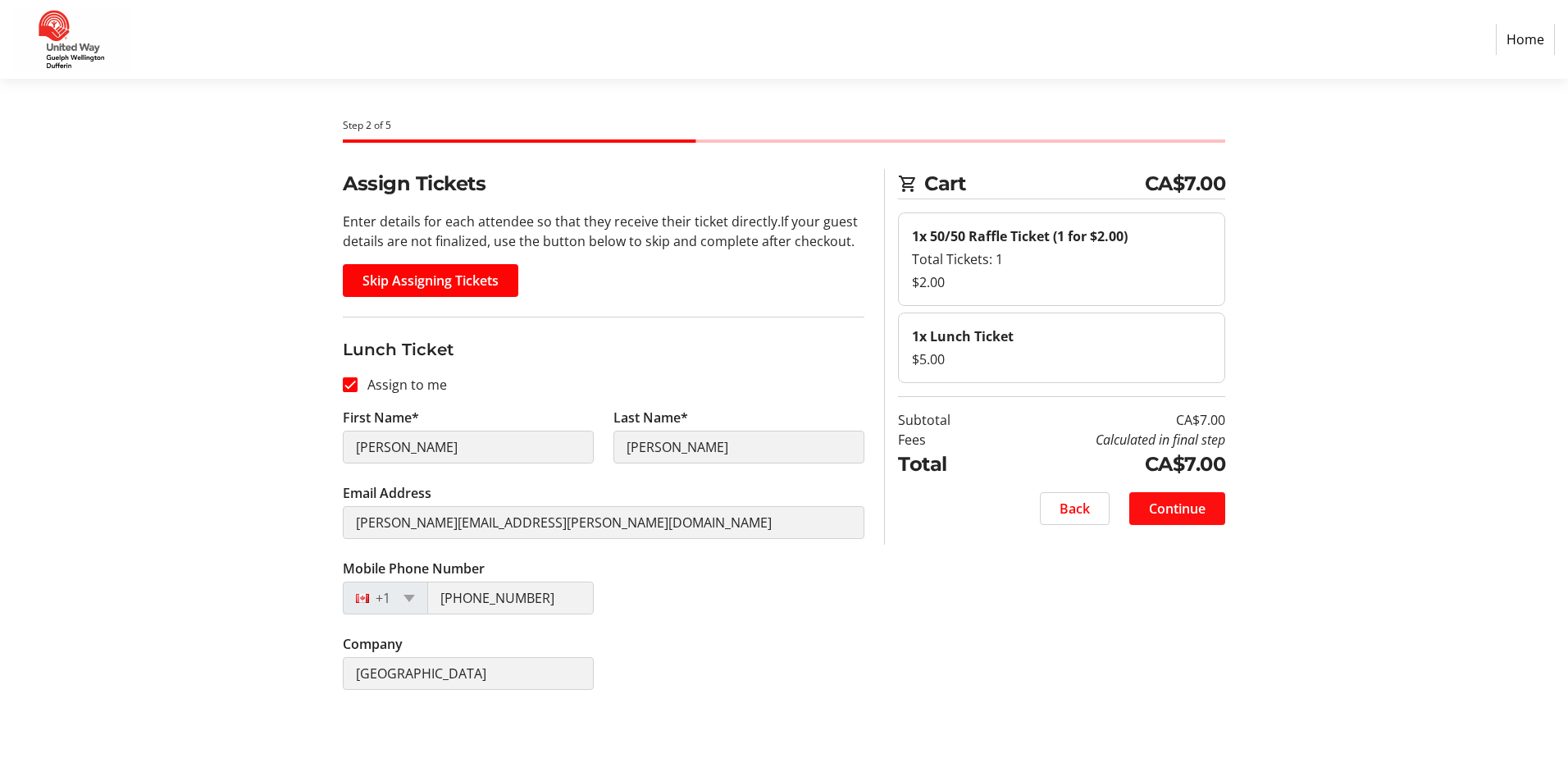
click at [1190, 517] on span "Continue" at bounding box center [1177, 509] width 57 height 20
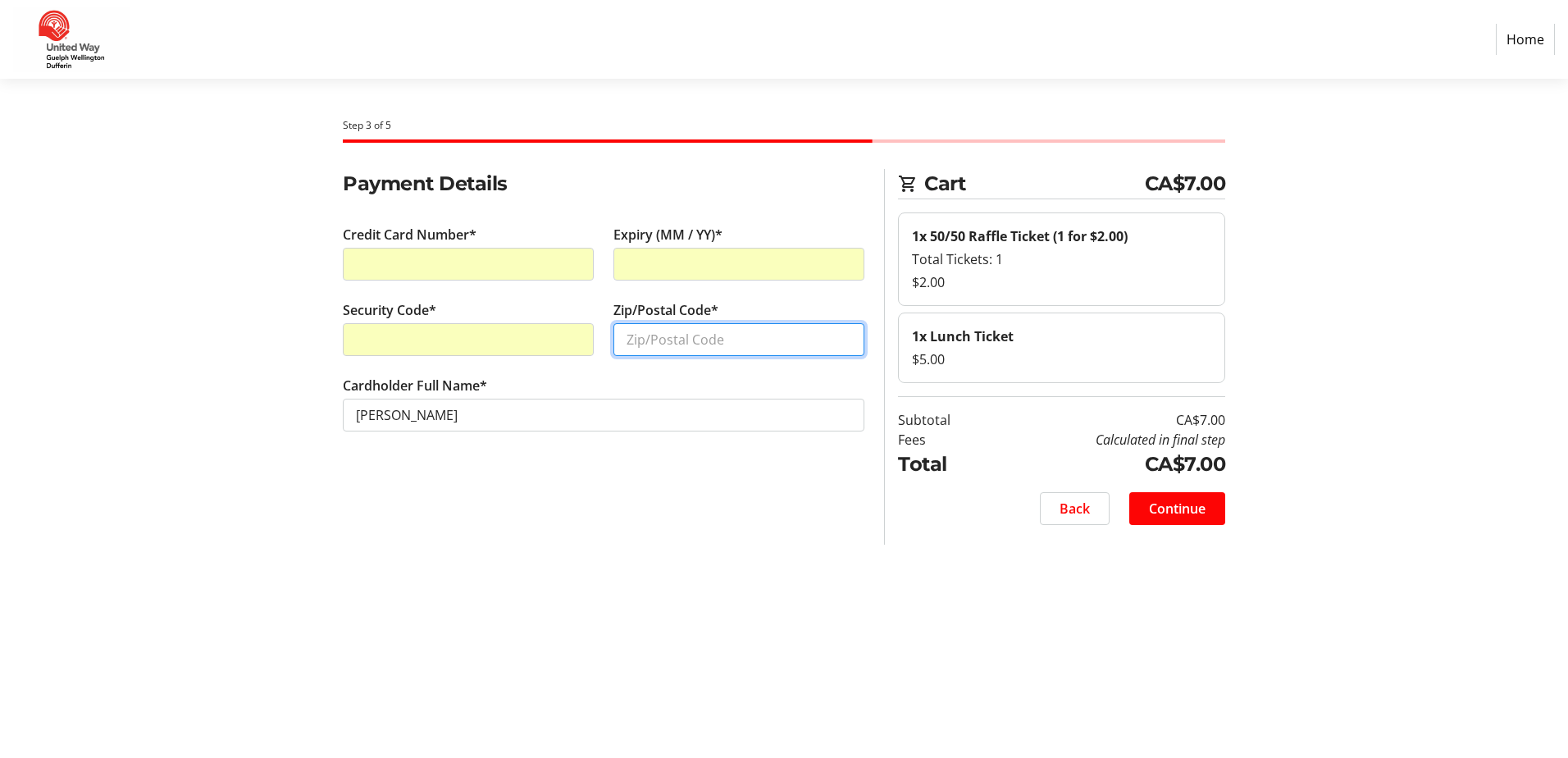
click at [662, 343] on input "Zip/Postal Code*" at bounding box center [738, 339] width 251 height 33
type input "n3c1x2"
click at [1159, 644] on div "Step 3 of 5 Cart CA$7.00 1x 50/50 Raffle Ticket (1 for $2.00) Total Tickets: 1 …" at bounding box center [784, 418] width 1083 height 679
click at [1203, 523] on span at bounding box center [1177, 508] width 96 height 39
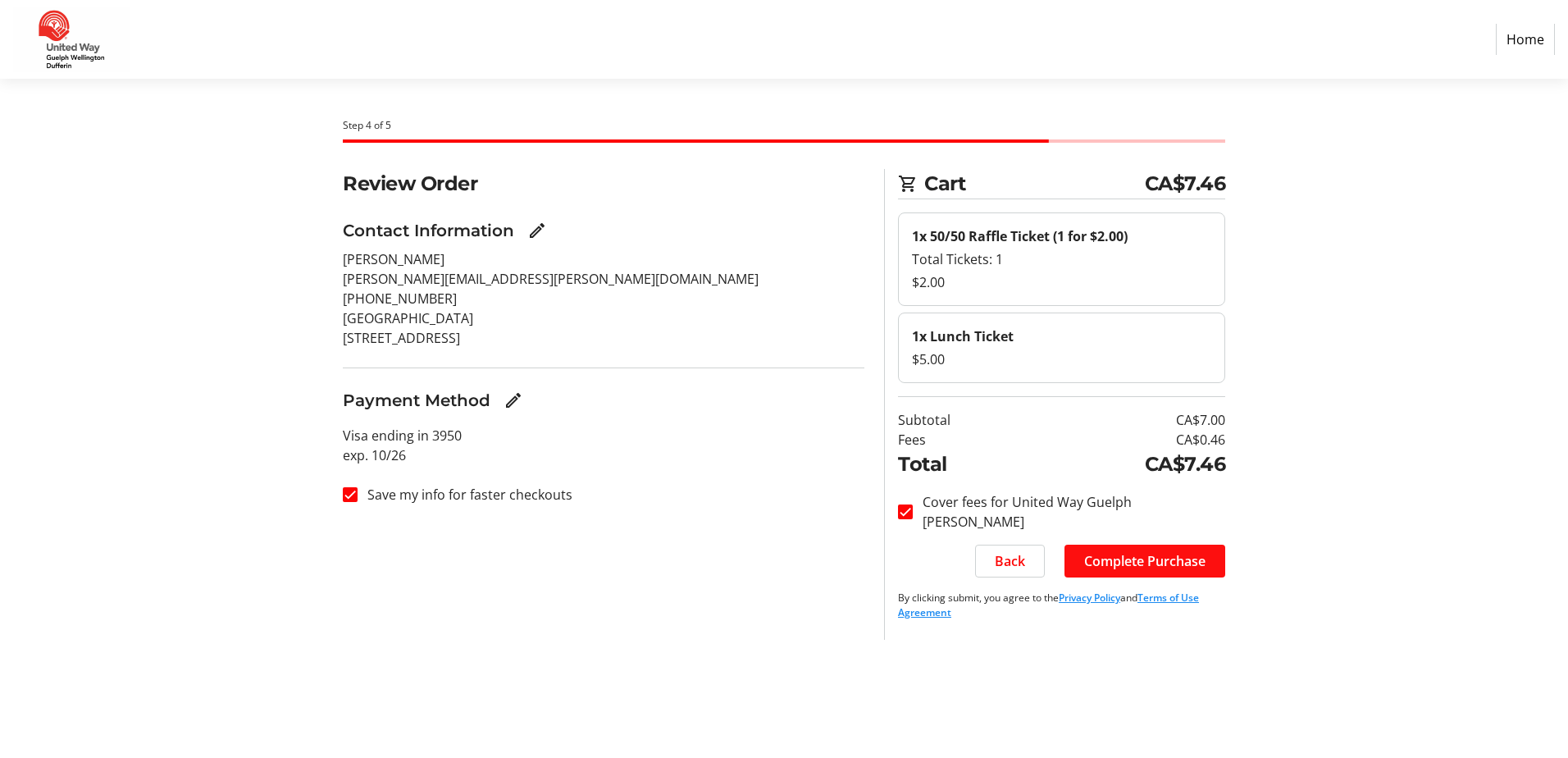
click at [1205, 566] on span "Complete Purchase" at bounding box center [1144, 562] width 121 height 20
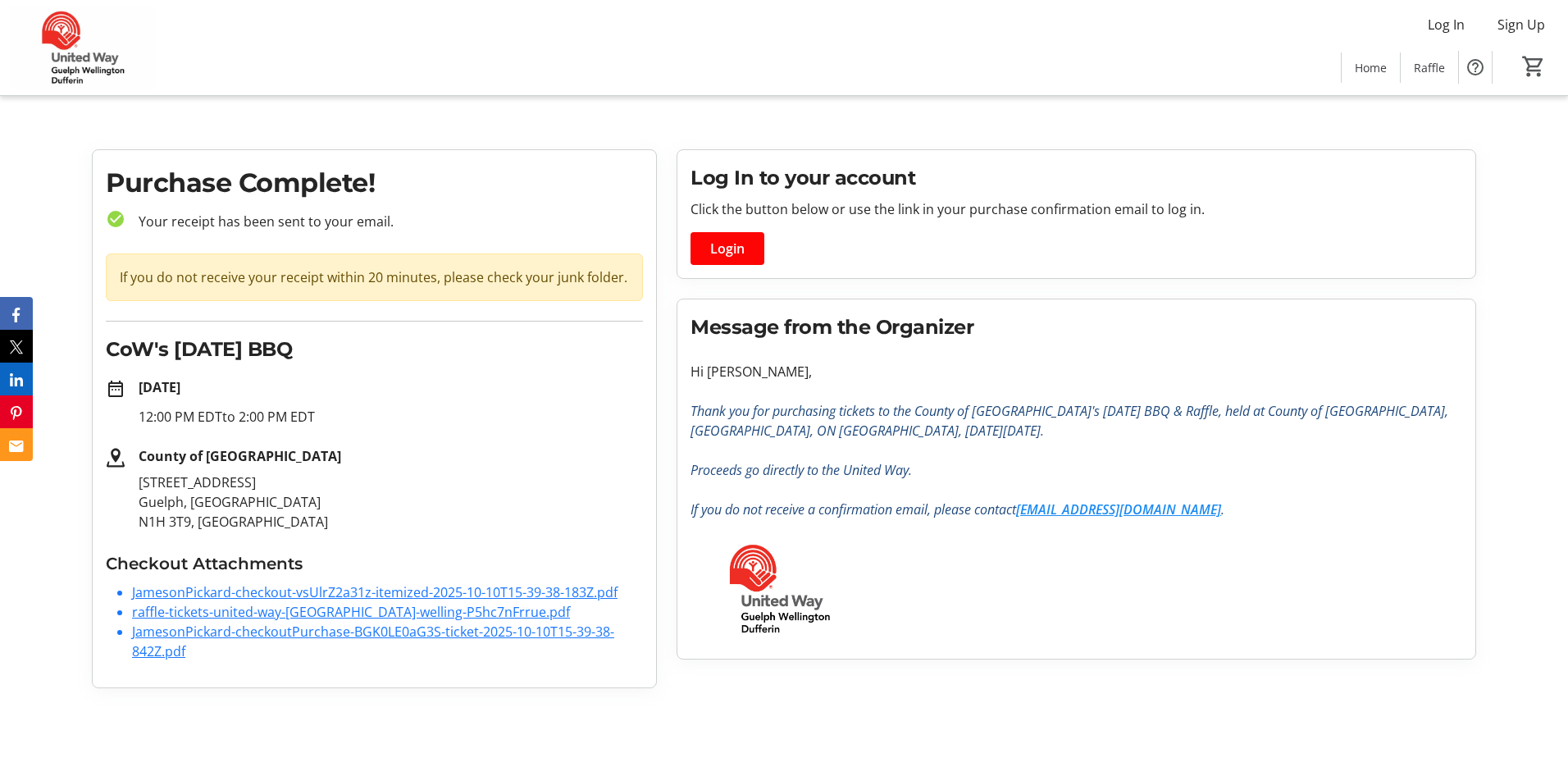
click at [401, 592] on link "JamesonPickard-checkout-vsUlrZ2a31z-itemized-2025-10-10T15-39-38-183Z.pdf" at bounding box center [374, 593] width 485 height 18
drag, startPoint x: 203, startPoint y: 614, endPoint x: 215, endPoint y: 612, distance: 12.2
click at [203, 614] on link "raffle-tickets-united-way-[GEOGRAPHIC_DATA]-welling-P5hc7nFrrue.pdf" at bounding box center [351, 612] width 438 height 18
click at [369, 633] on link "JamesonPickard-checkoutPurchase-BGK0LE0aG3S-ticket-2025-10-10T15-39-38-842Z.pdf" at bounding box center [373, 641] width 482 height 38
